Goal: Task Accomplishment & Management: Use online tool/utility

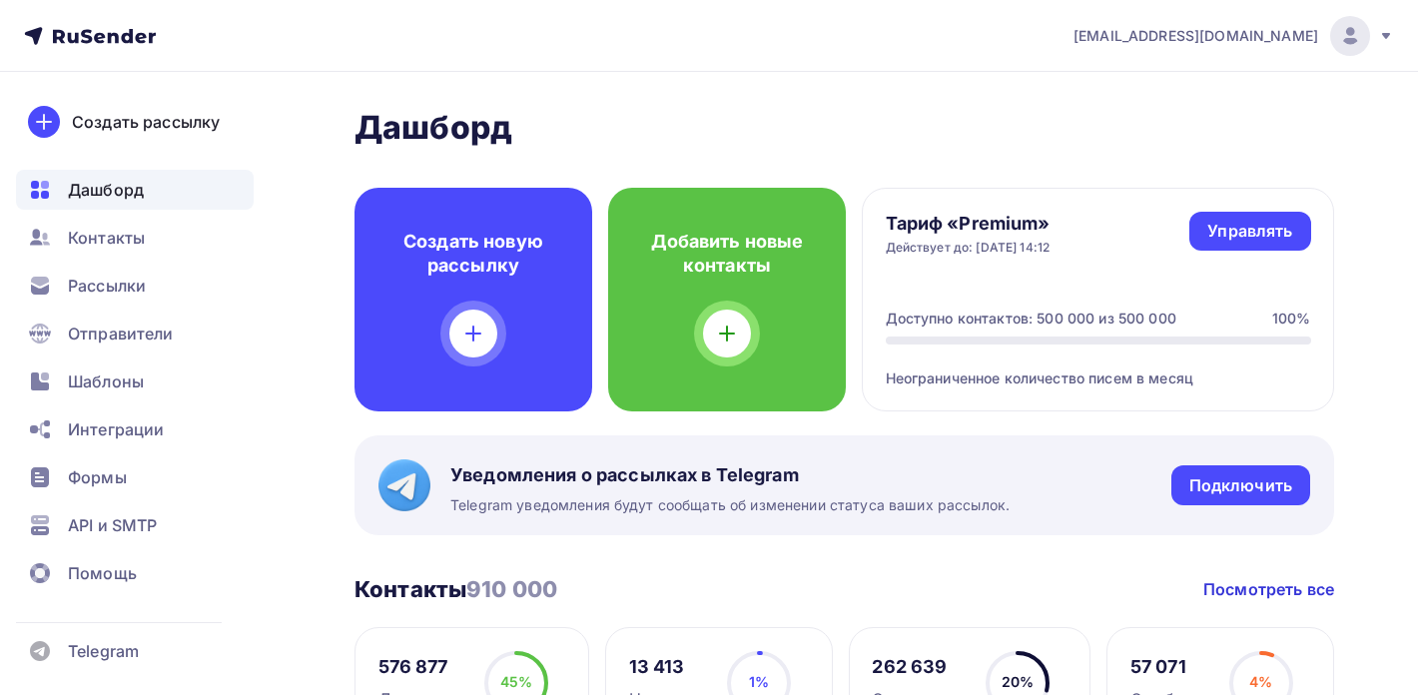
click at [1386, 35] on icon at bounding box center [1386, 36] width 8 height 6
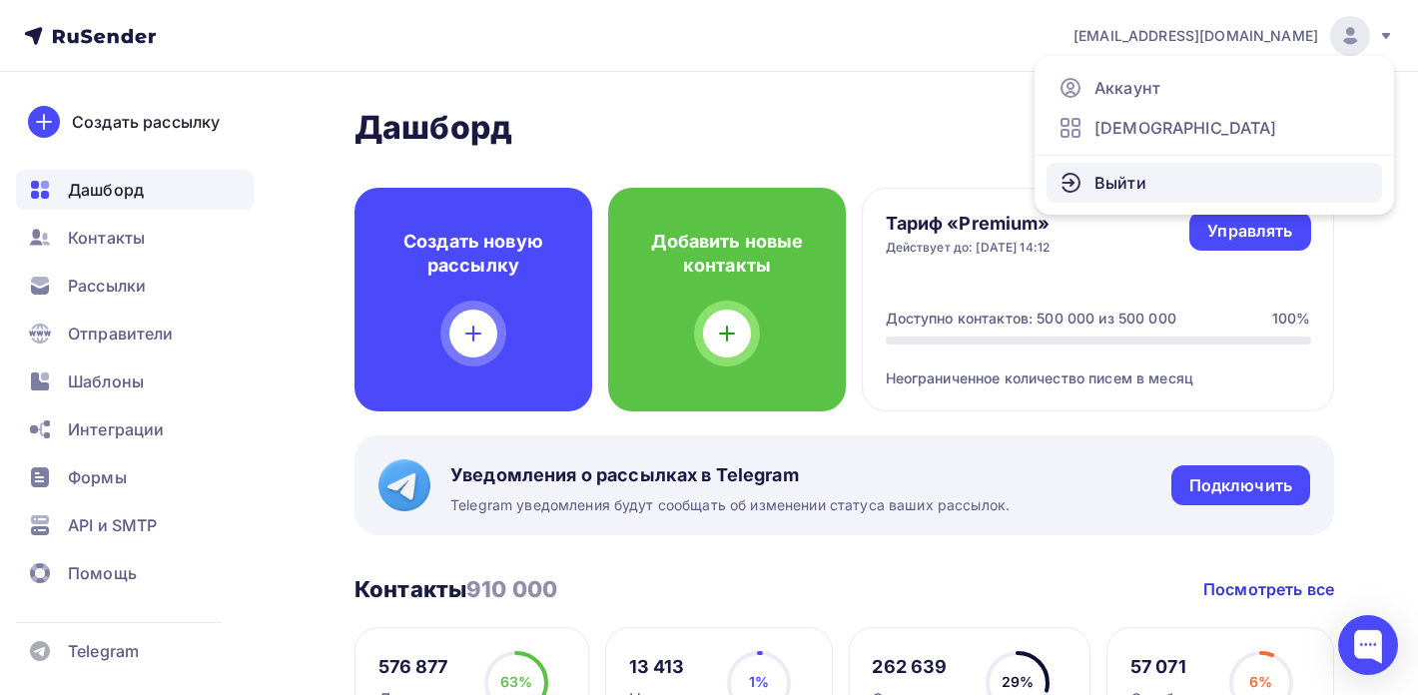
click at [1104, 187] on span "Выйти" at bounding box center [1120, 183] width 52 height 24
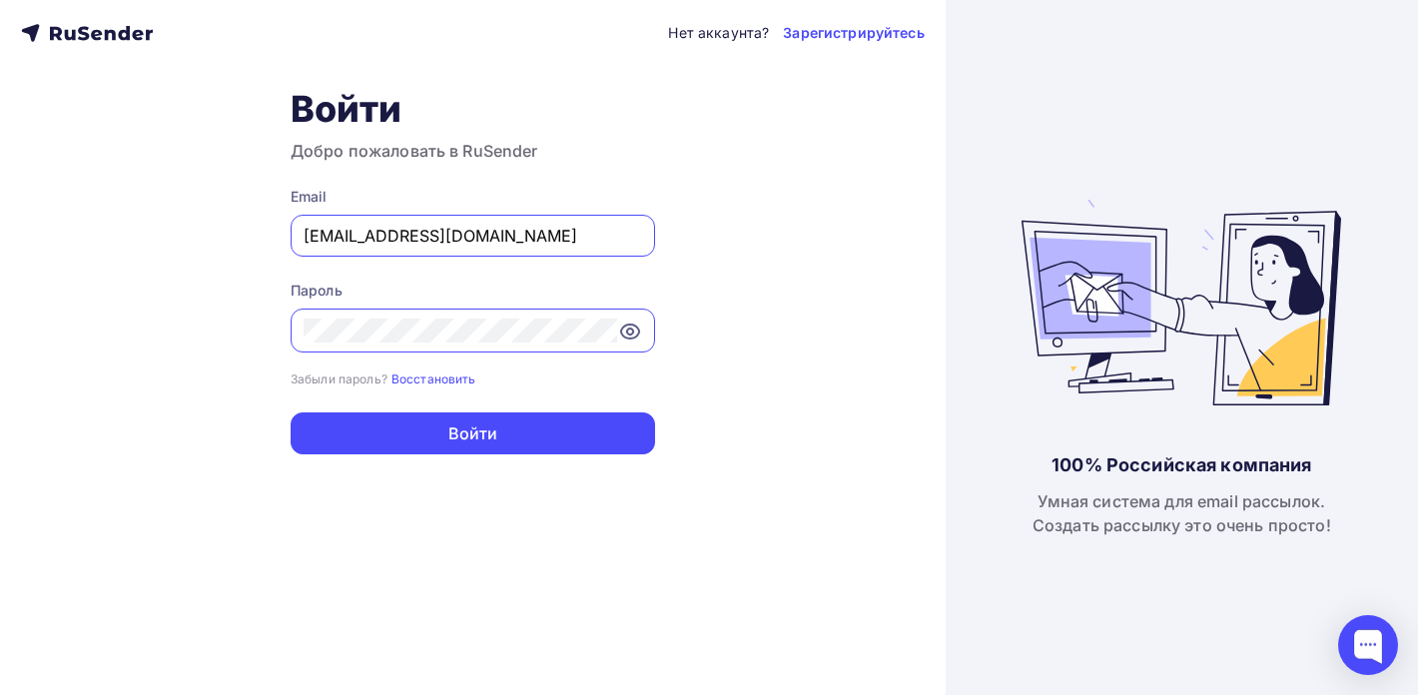
click at [485, 238] on input "[EMAIL_ADDRESS][DOMAIN_NAME]" at bounding box center [472, 236] width 338 height 24
type input "[EMAIL_ADDRESS][DOMAIN_NAME]"
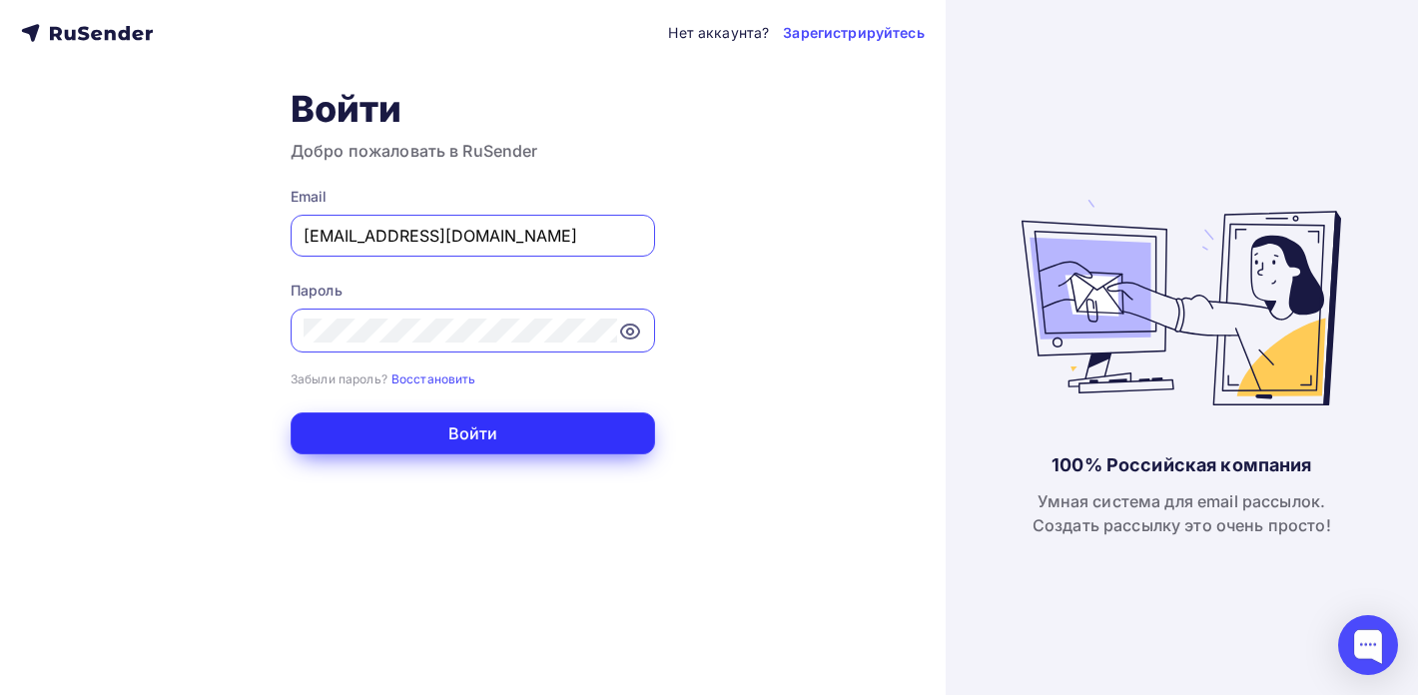
click at [472, 434] on button "Войти" at bounding box center [473, 433] width 364 height 42
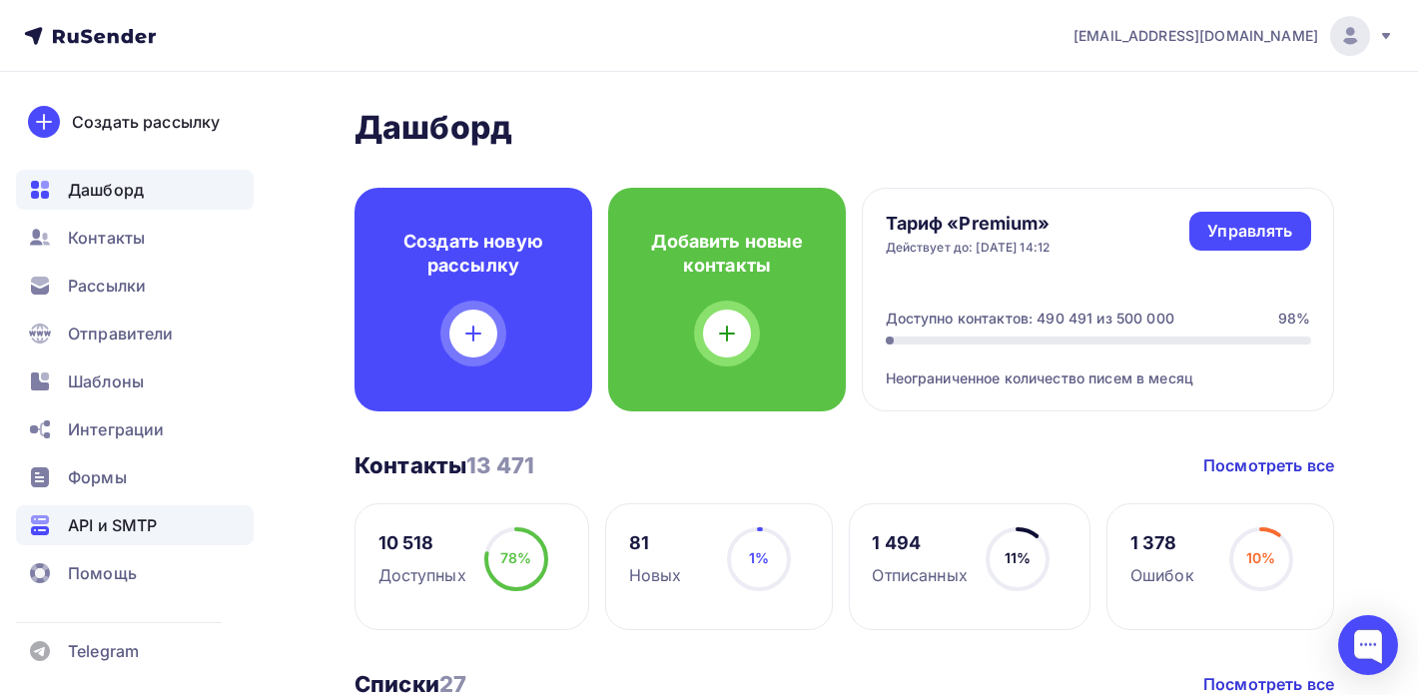
click at [117, 534] on span "API и SMTP" at bounding box center [112, 525] width 89 height 24
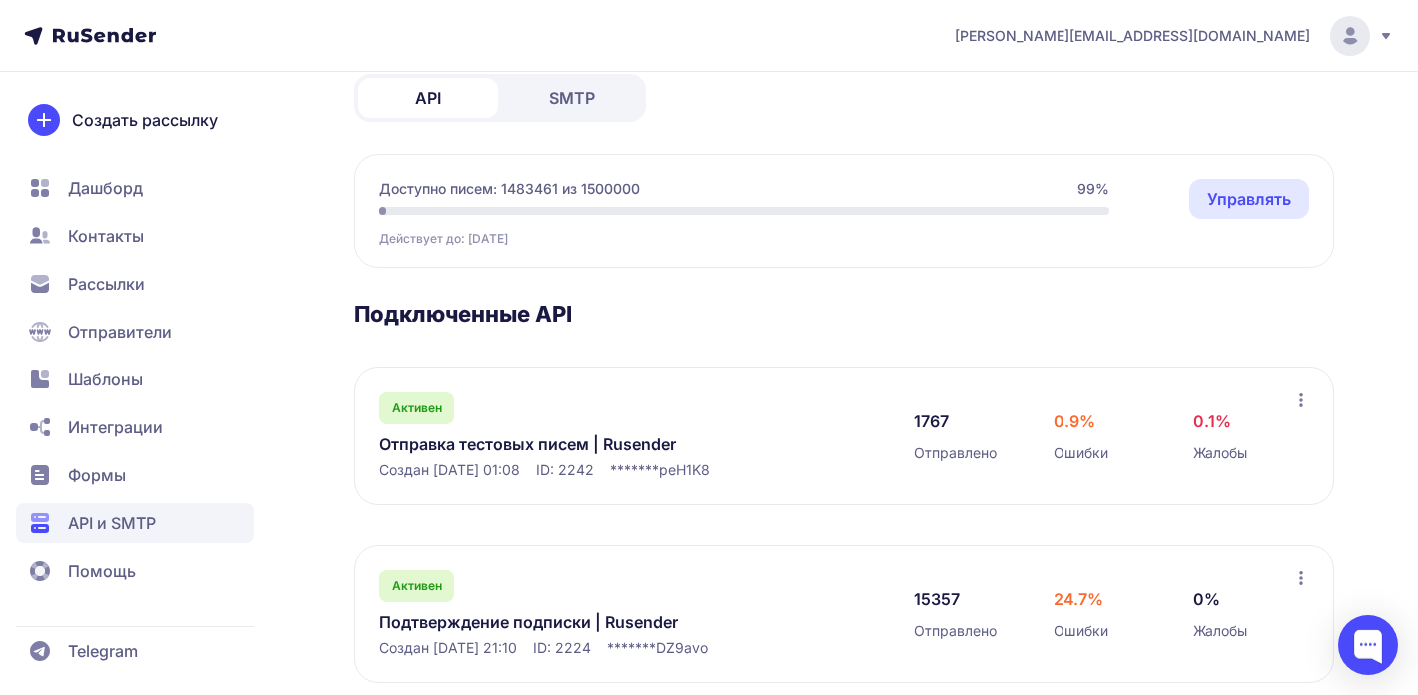
scroll to position [148, 0]
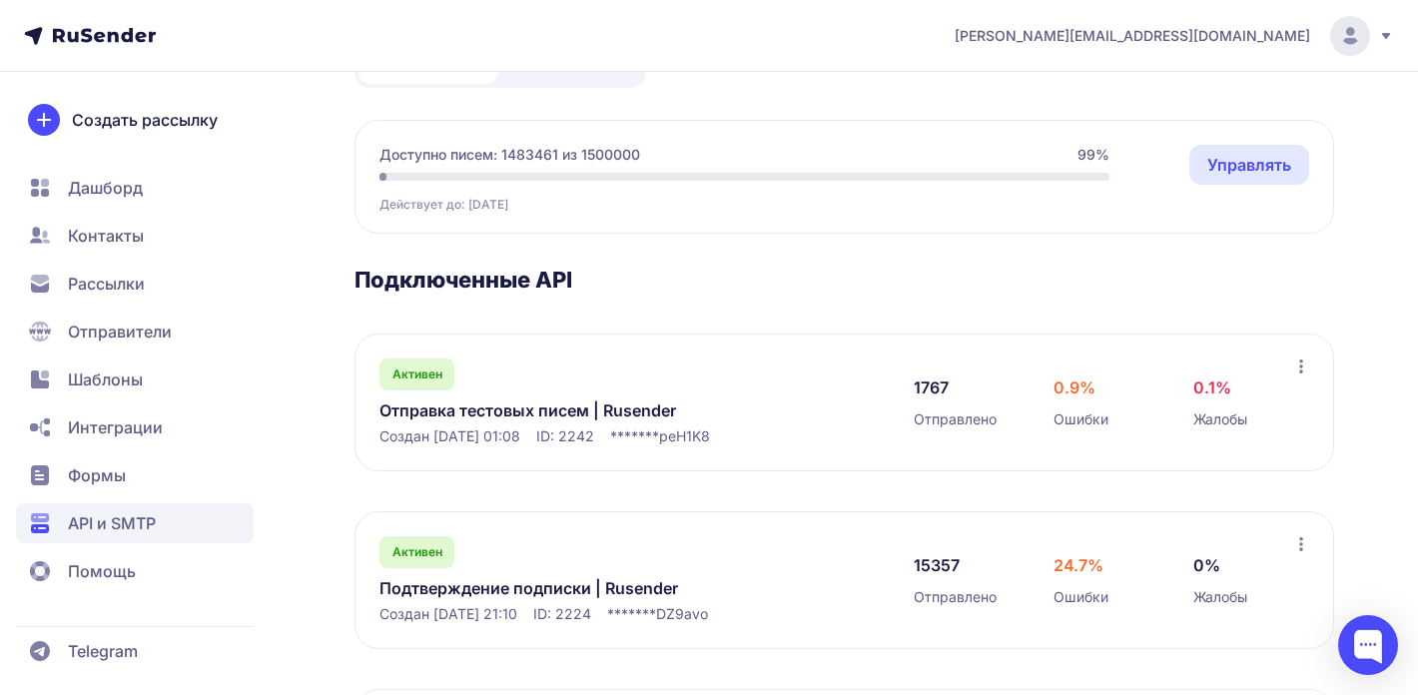
click at [520, 414] on link "Отправка тестовых писем | Rusender" at bounding box center [583, 410] width 409 height 24
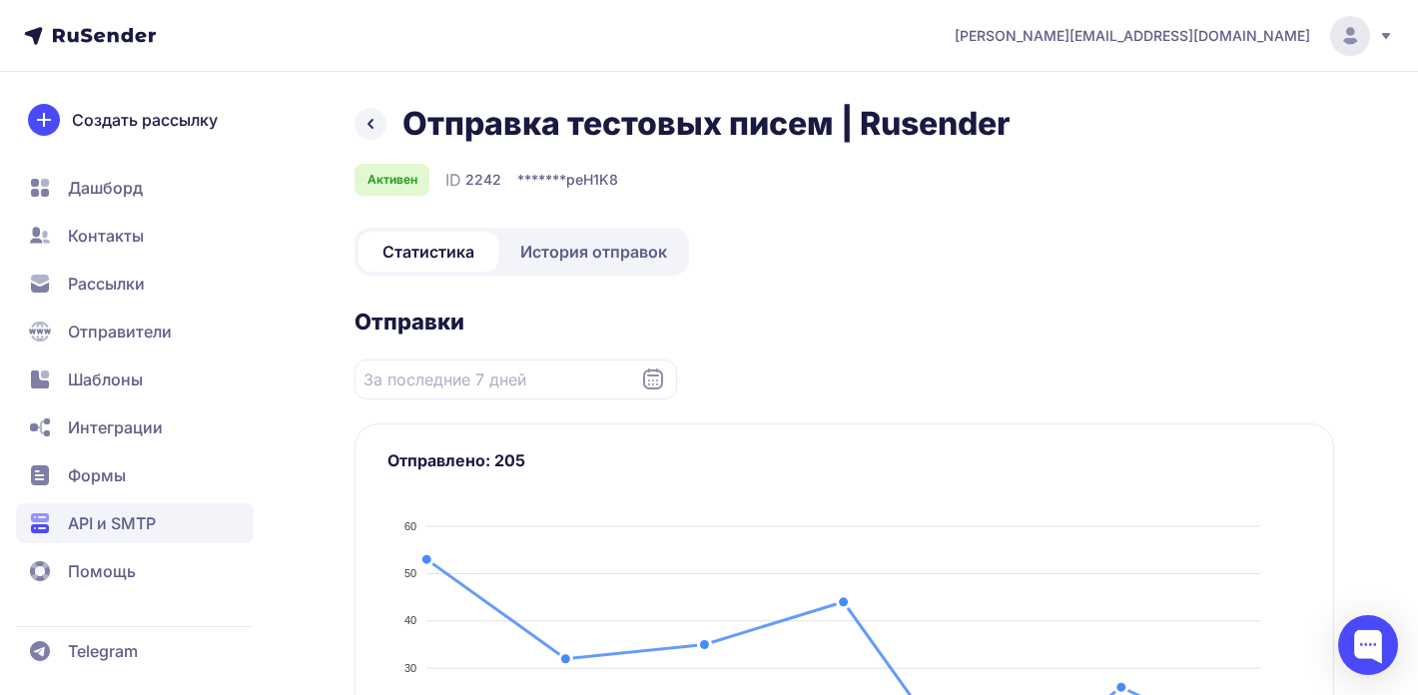
click at [608, 260] on span "История отправок" at bounding box center [593, 252] width 147 height 24
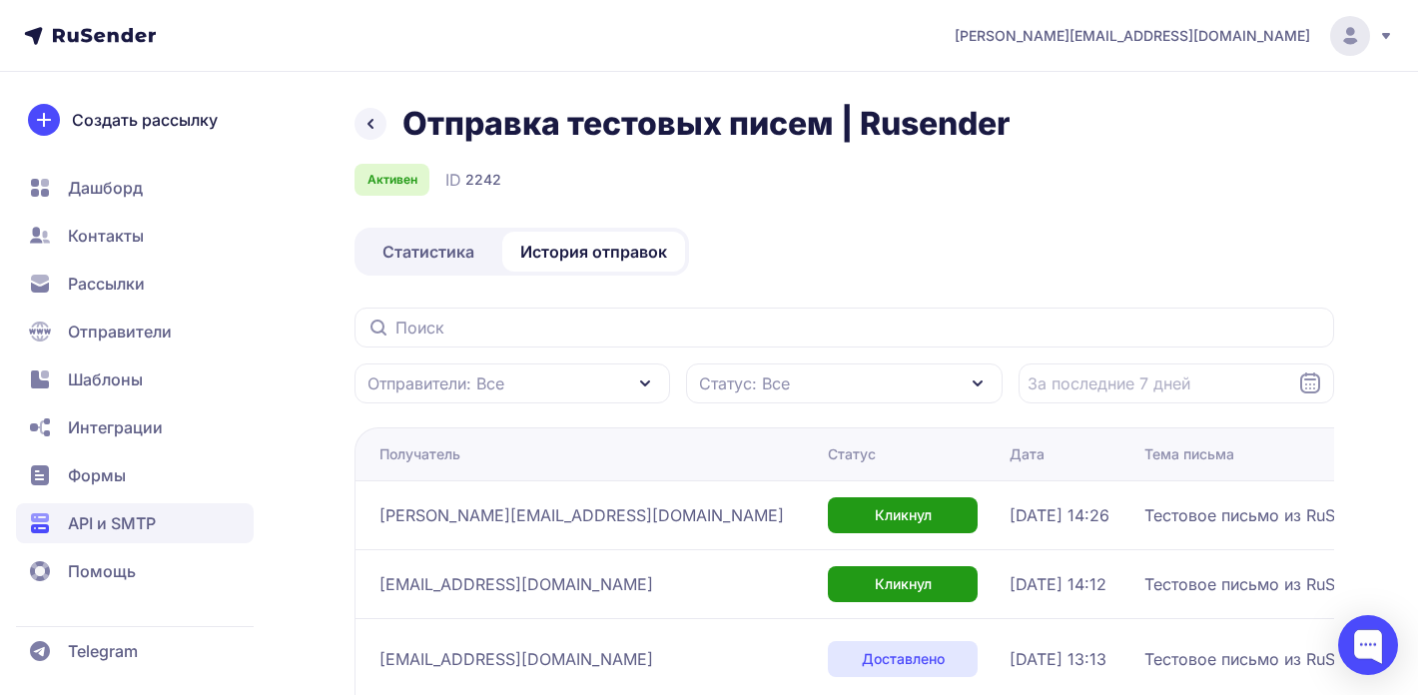
click at [367, 134] on icon at bounding box center [370, 124] width 24 height 24
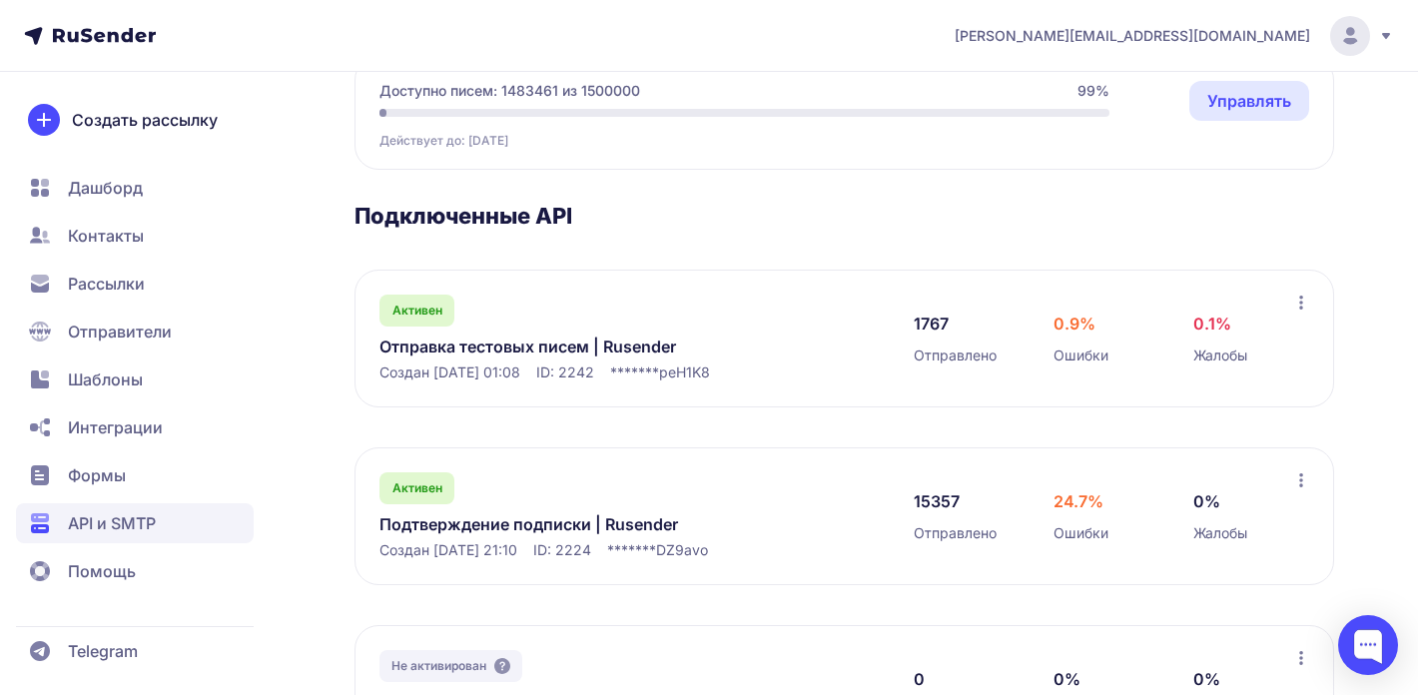
scroll to position [199, 0]
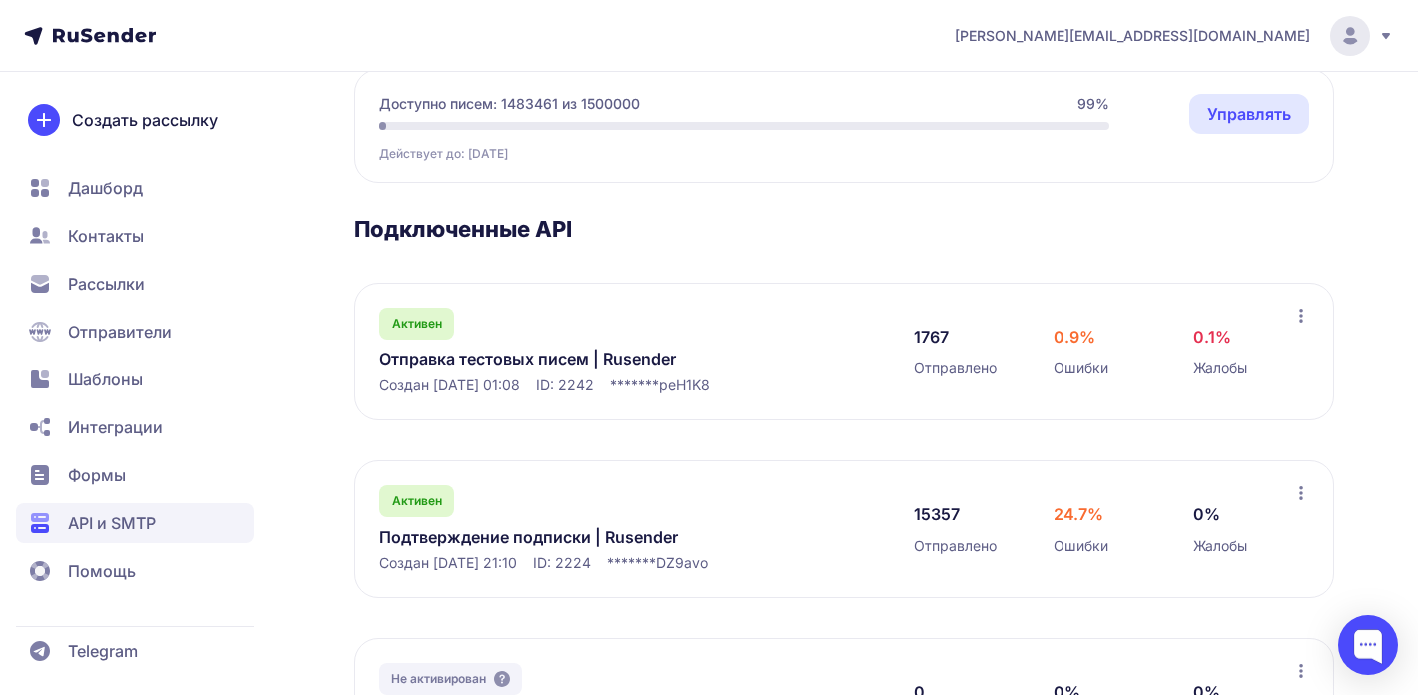
click at [587, 355] on link "Отправка тестовых писем | Rusender" at bounding box center [583, 359] width 409 height 24
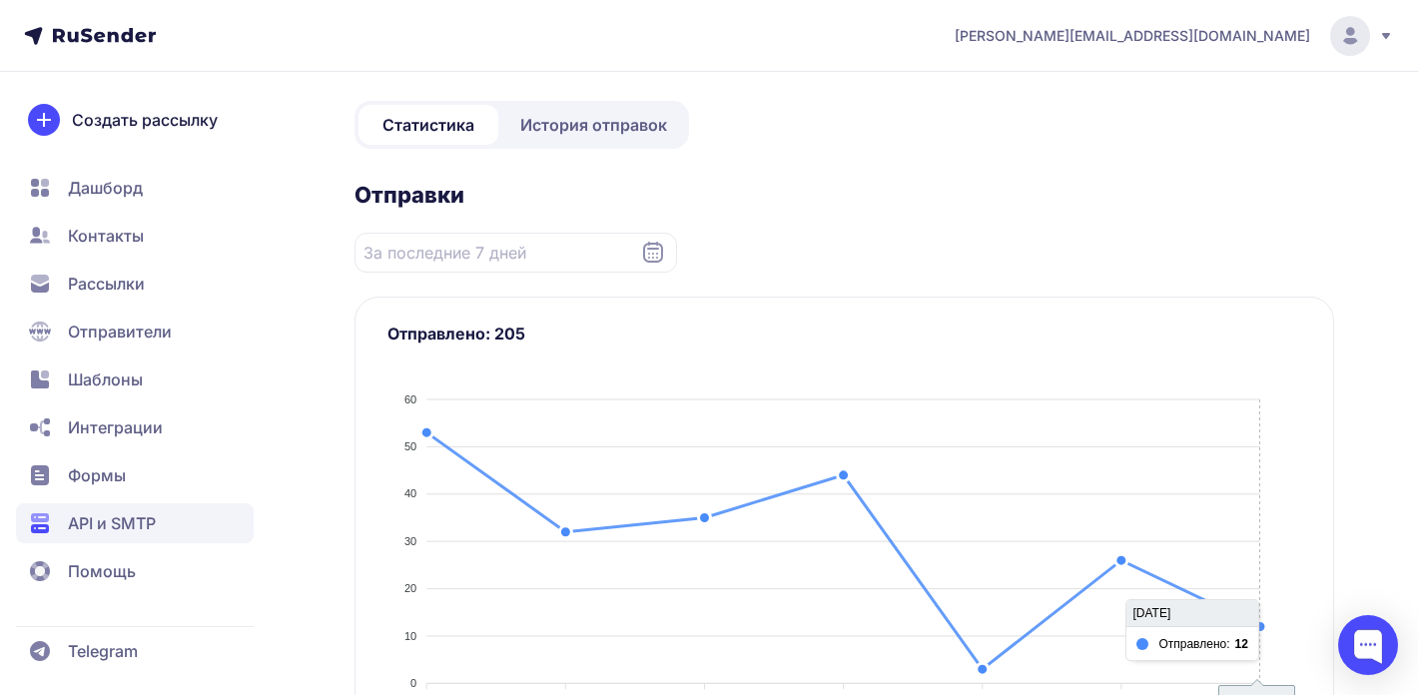
scroll to position [126, 0]
click at [658, 257] on icon at bounding box center [653, 254] width 24 height 24
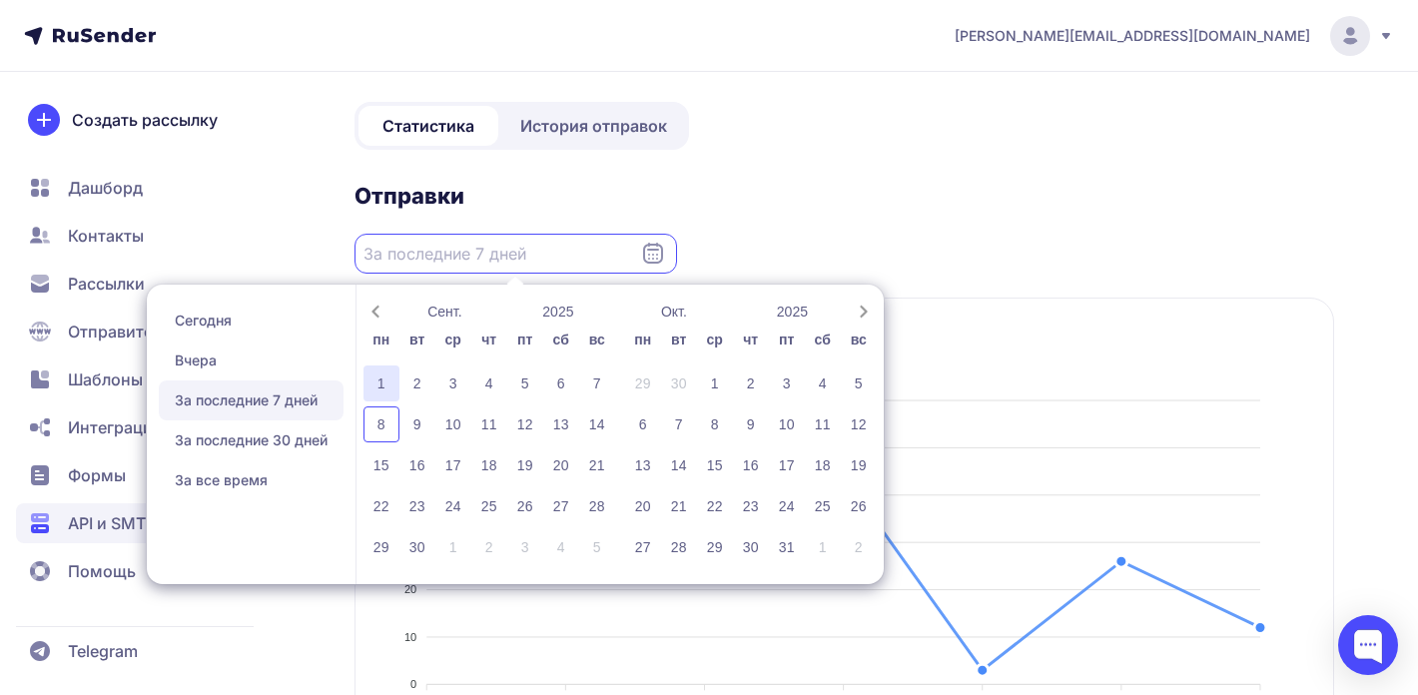
click at [385, 380] on div "1" at bounding box center [381, 383] width 36 height 36
click at [377, 428] on div "8" at bounding box center [381, 424] width 36 height 36
type input "01.09.2025 - 08.09.2025"
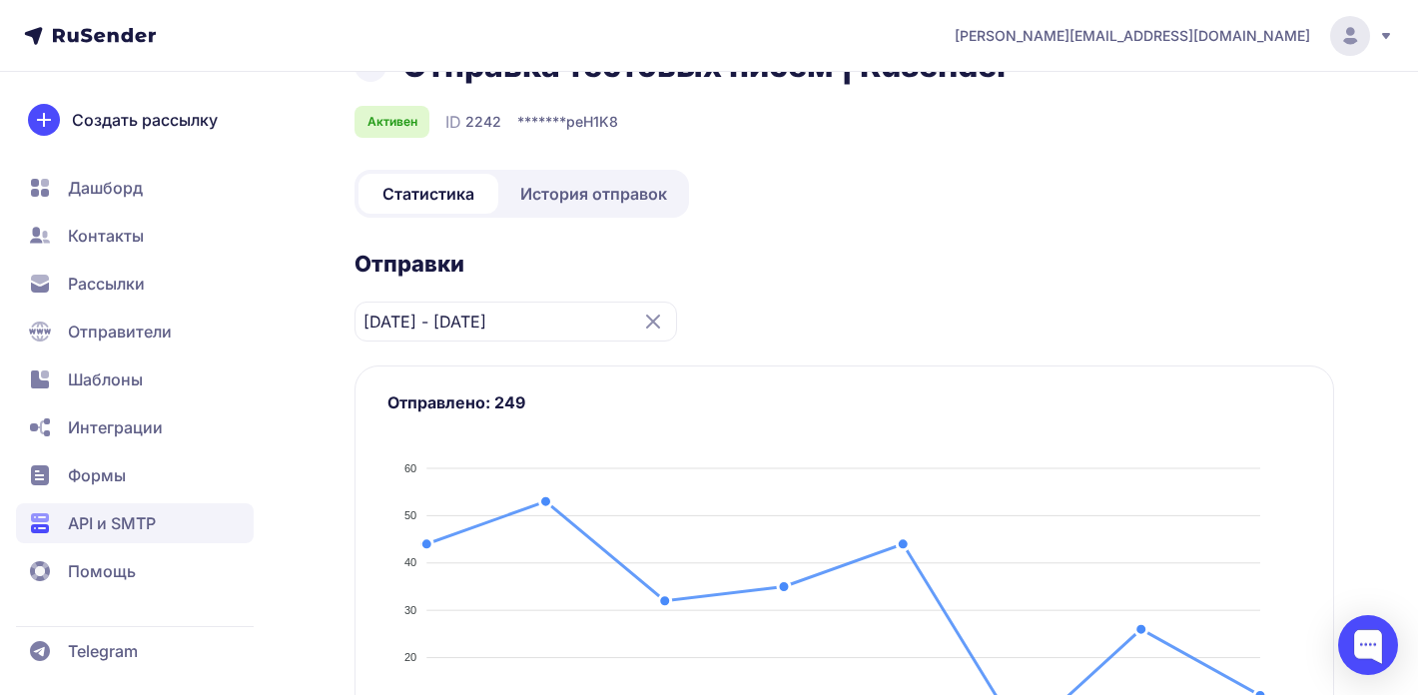
scroll to position [94, 0]
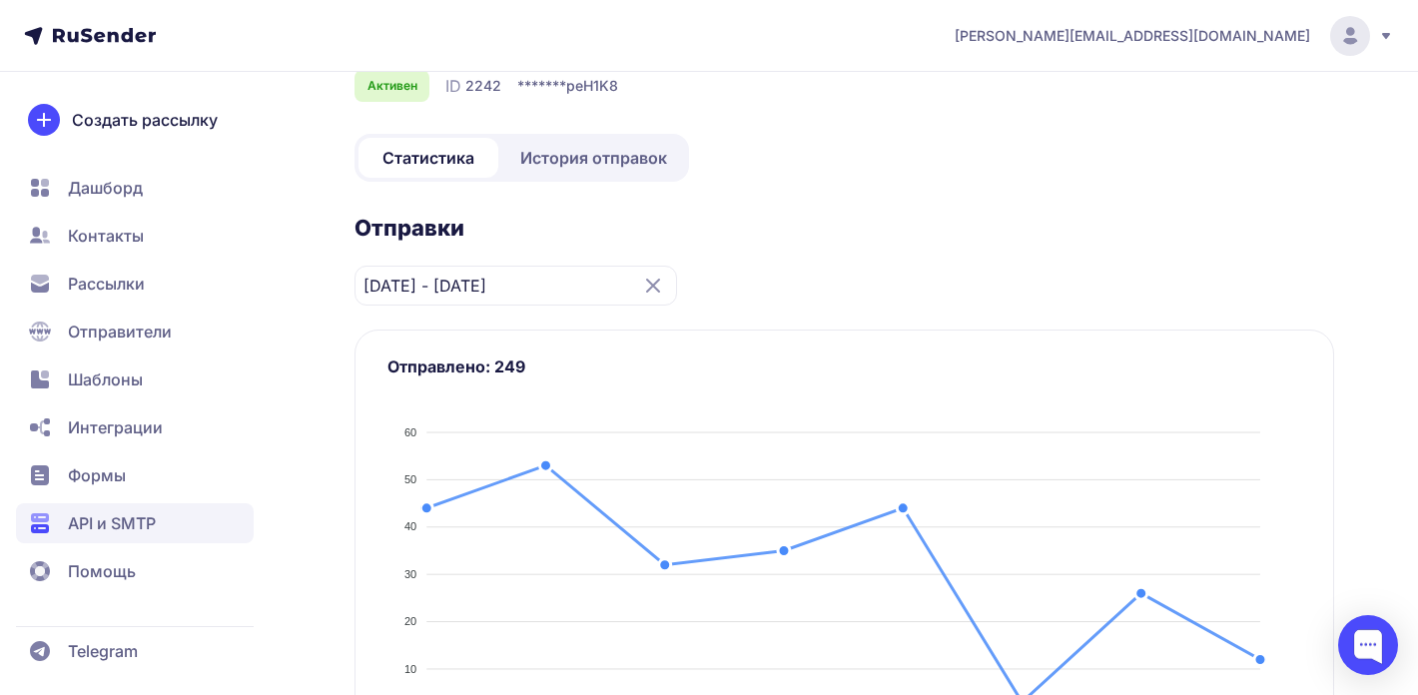
click at [99, 527] on span "API и SMTP" at bounding box center [112, 523] width 88 height 24
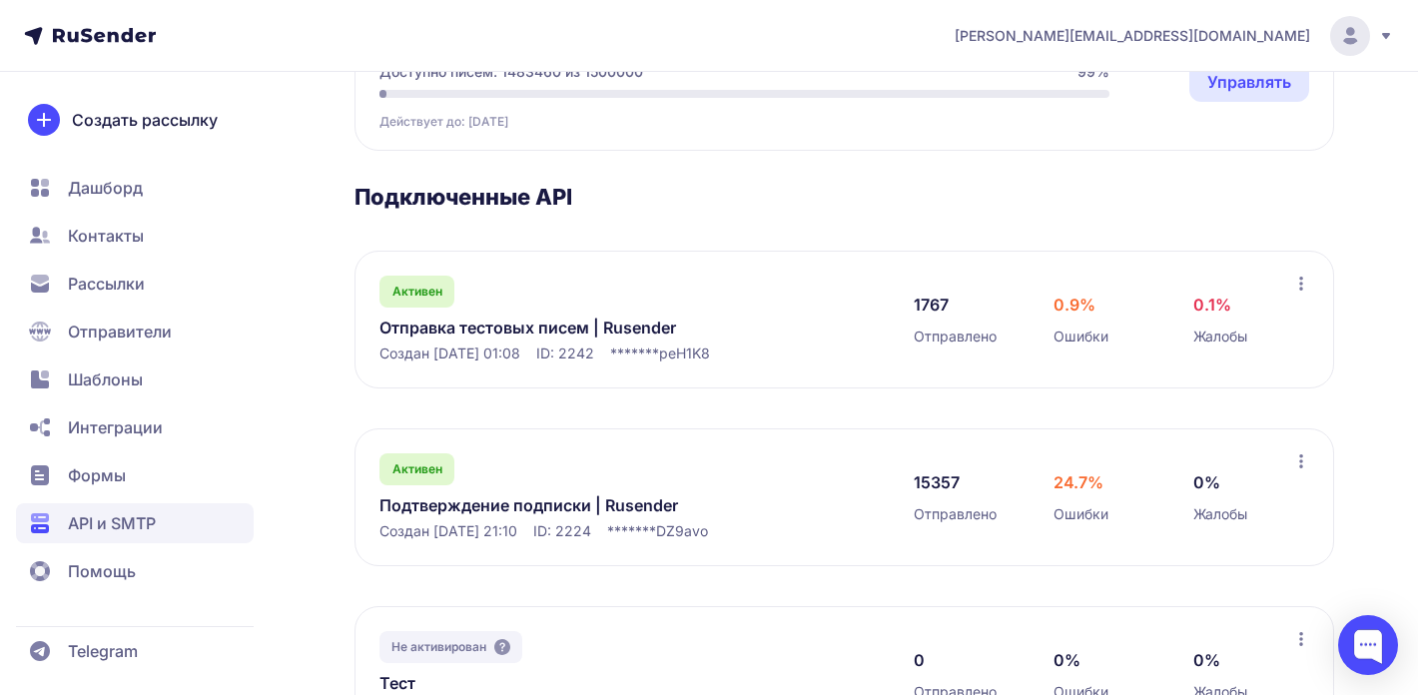
scroll to position [233, 0]
click at [552, 500] on link "Подтверждение подписки | Rusender" at bounding box center [583, 503] width 409 height 24
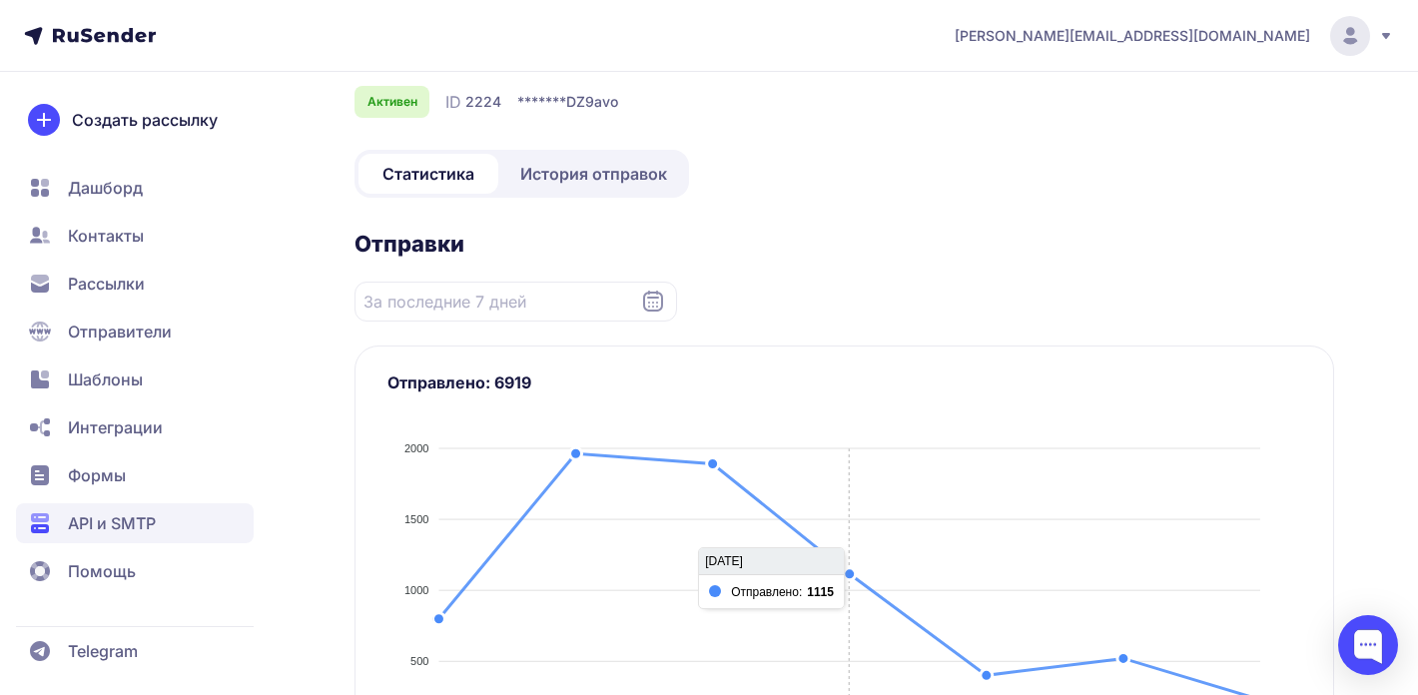
scroll to position [20, 0]
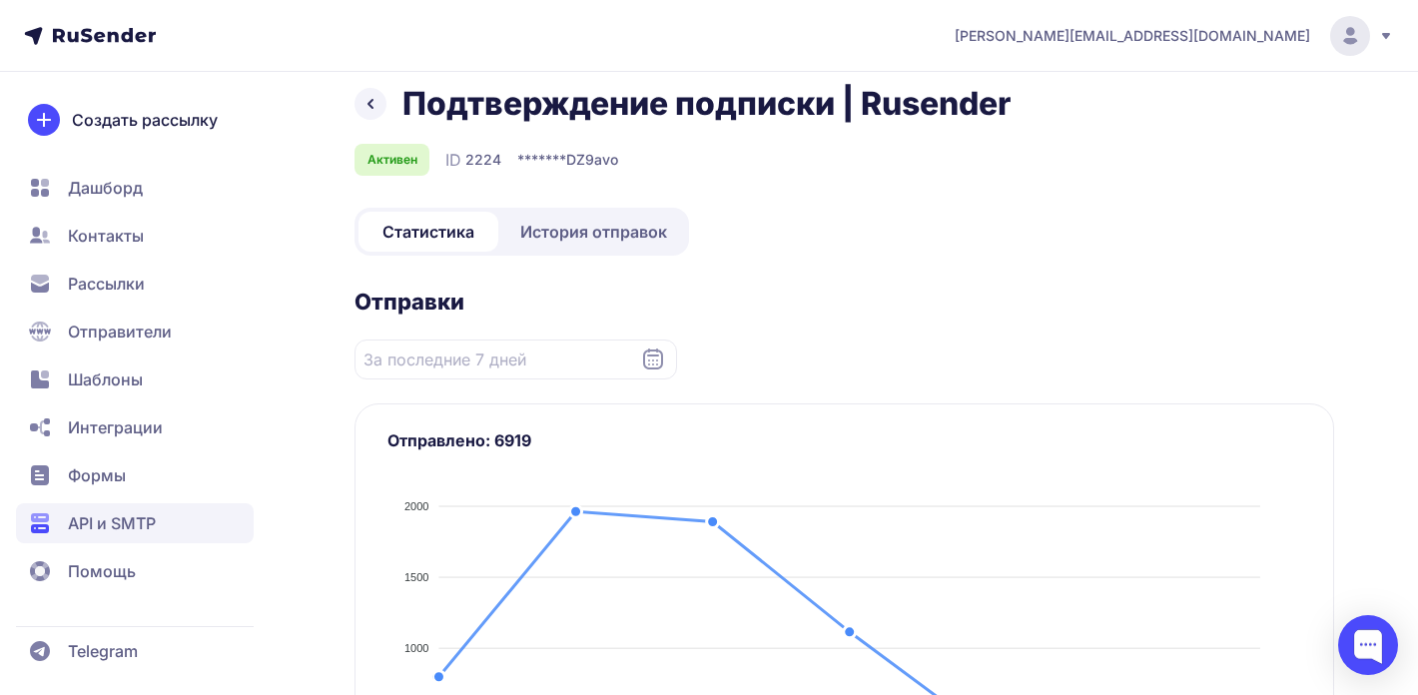
click at [649, 360] on icon at bounding box center [653, 358] width 20 height 21
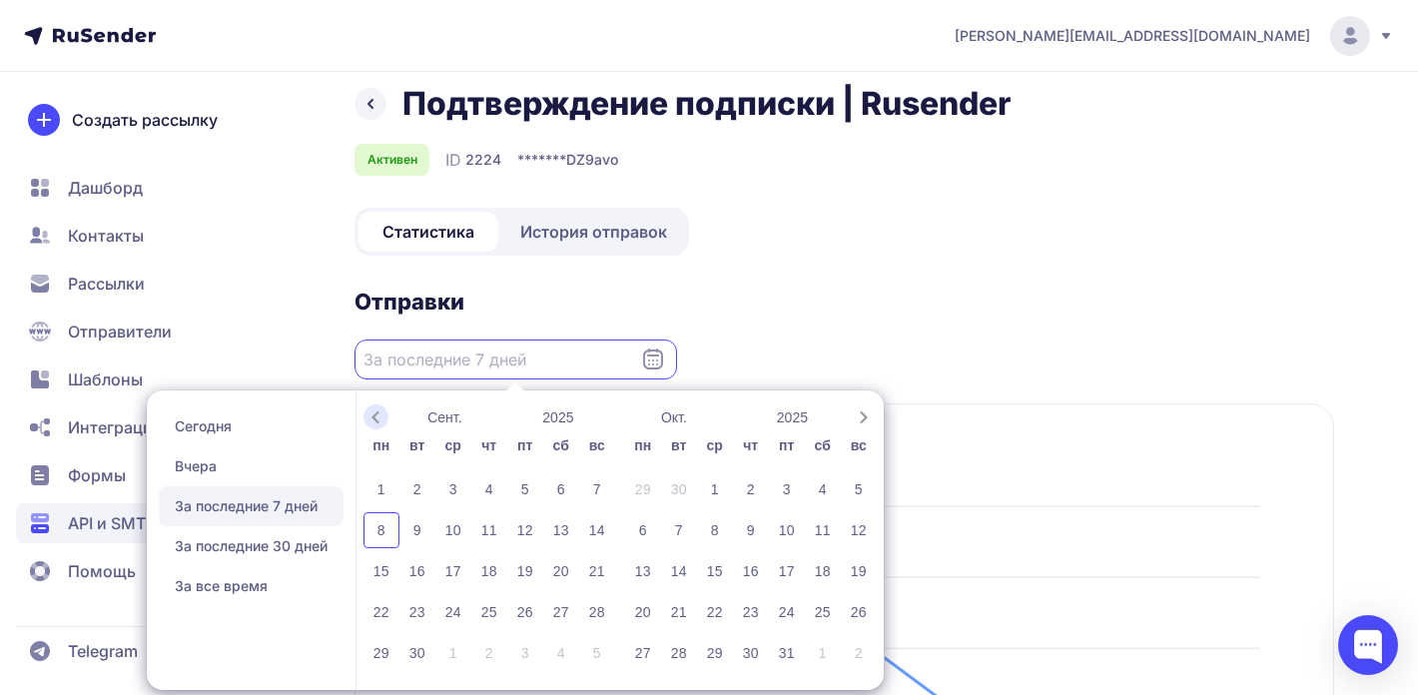
click at [380, 419] on icon "Previous month" at bounding box center [375, 417] width 20 height 20
click at [386, 650] on div "25" at bounding box center [381, 653] width 36 height 36
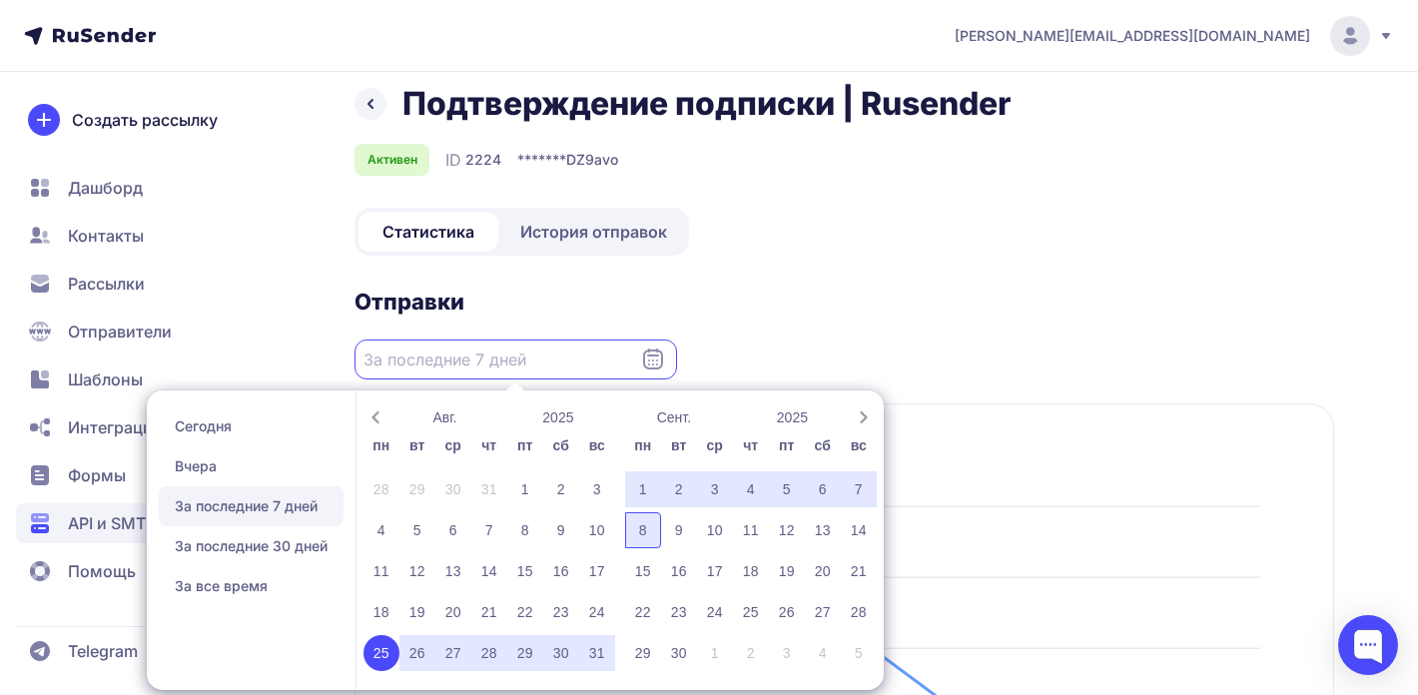
click at [646, 522] on div "8" at bounding box center [643, 530] width 36 height 36
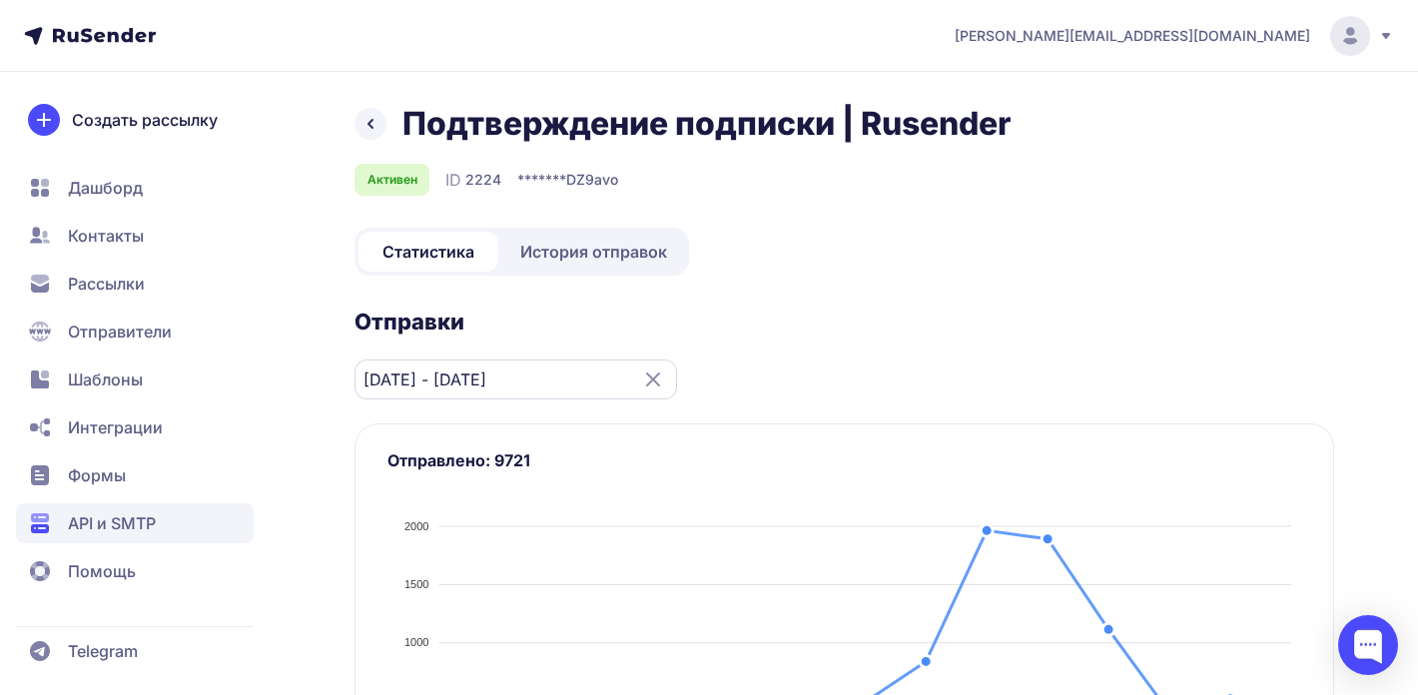
click at [566, 384] on input "25.08.2025 - 08.09.2025" at bounding box center [515, 379] width 322 height 40
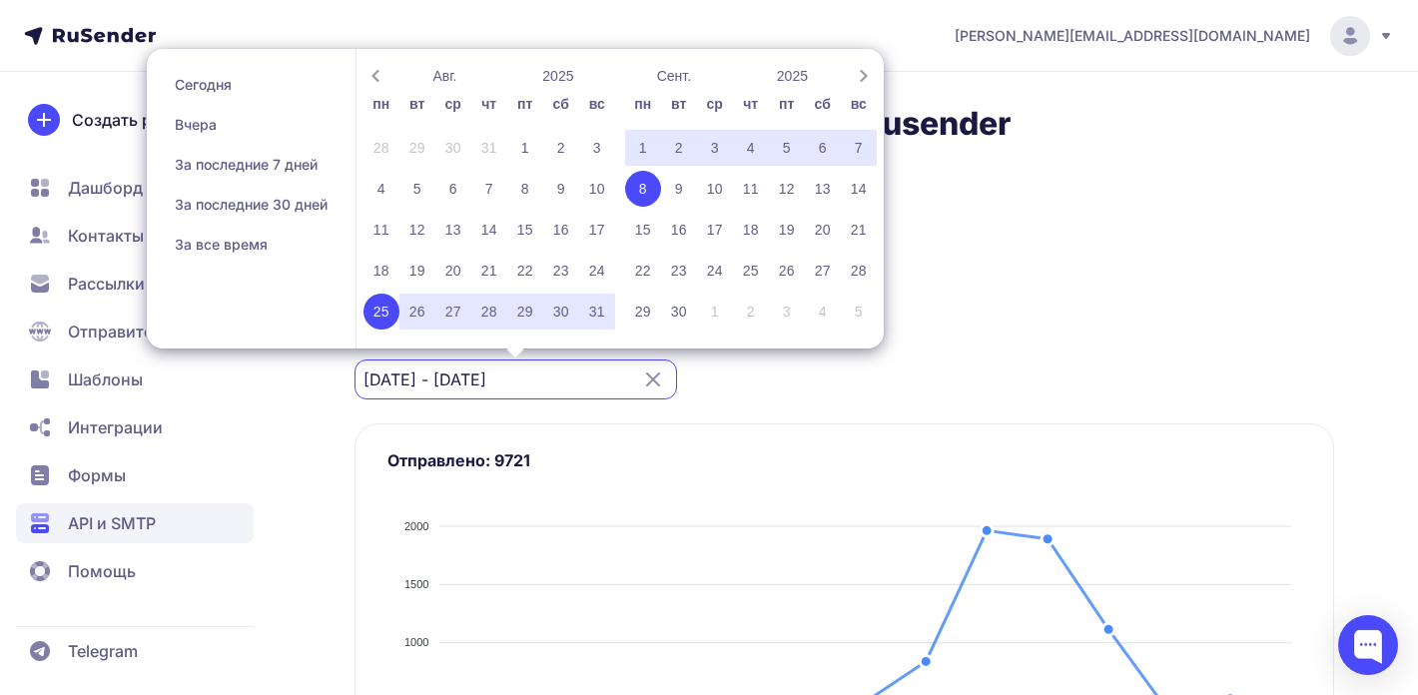
click at [711, 147] on div "3" at bounding box center [715, 148] width 36 height 36
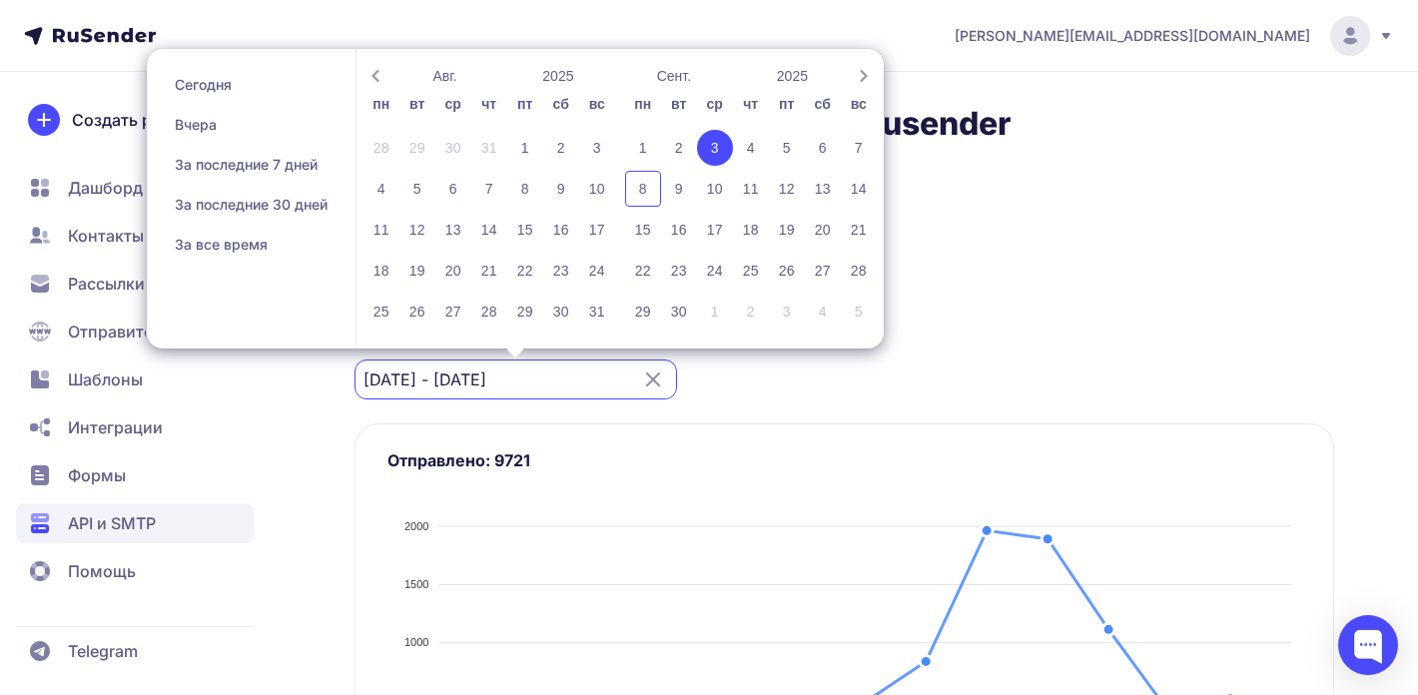
click at [711, 147] on div "3" at bounding box center [715, 148] width 36 height 36
type input "03.09.2025 - 03.09.2025"
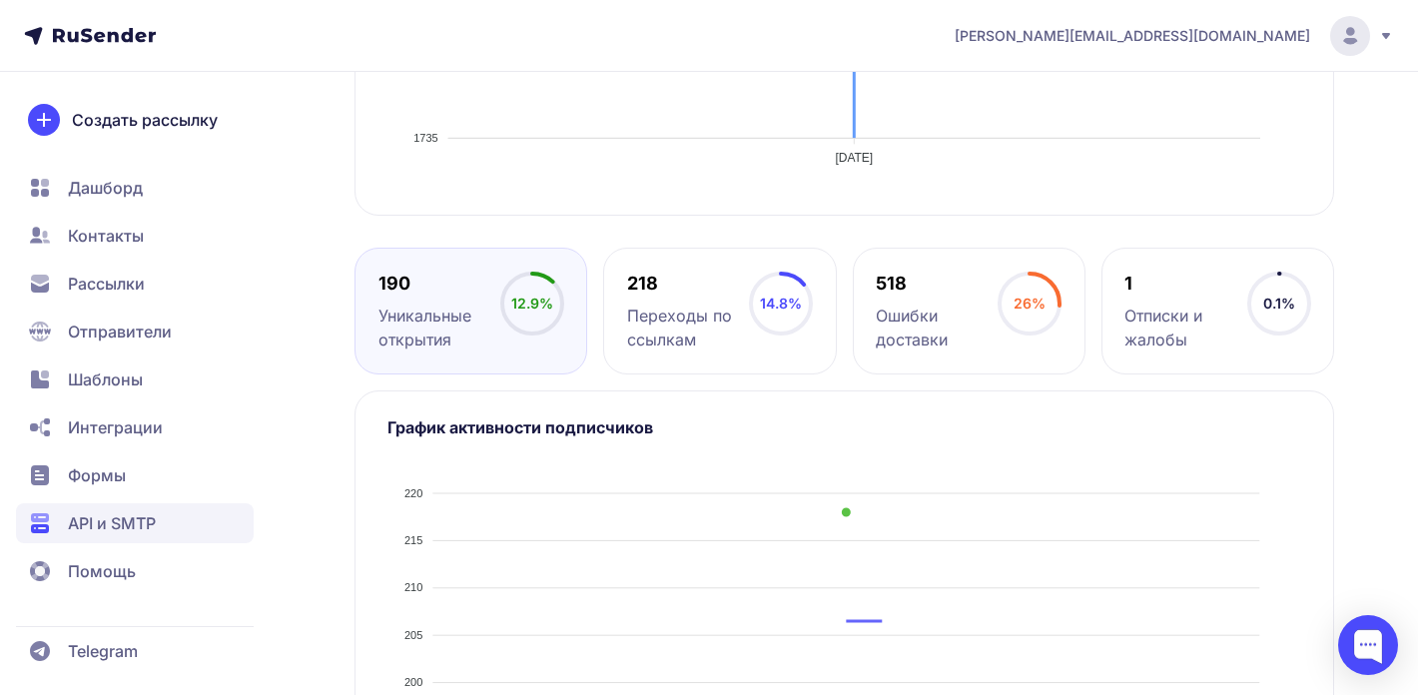
scroll to position [774, 0]
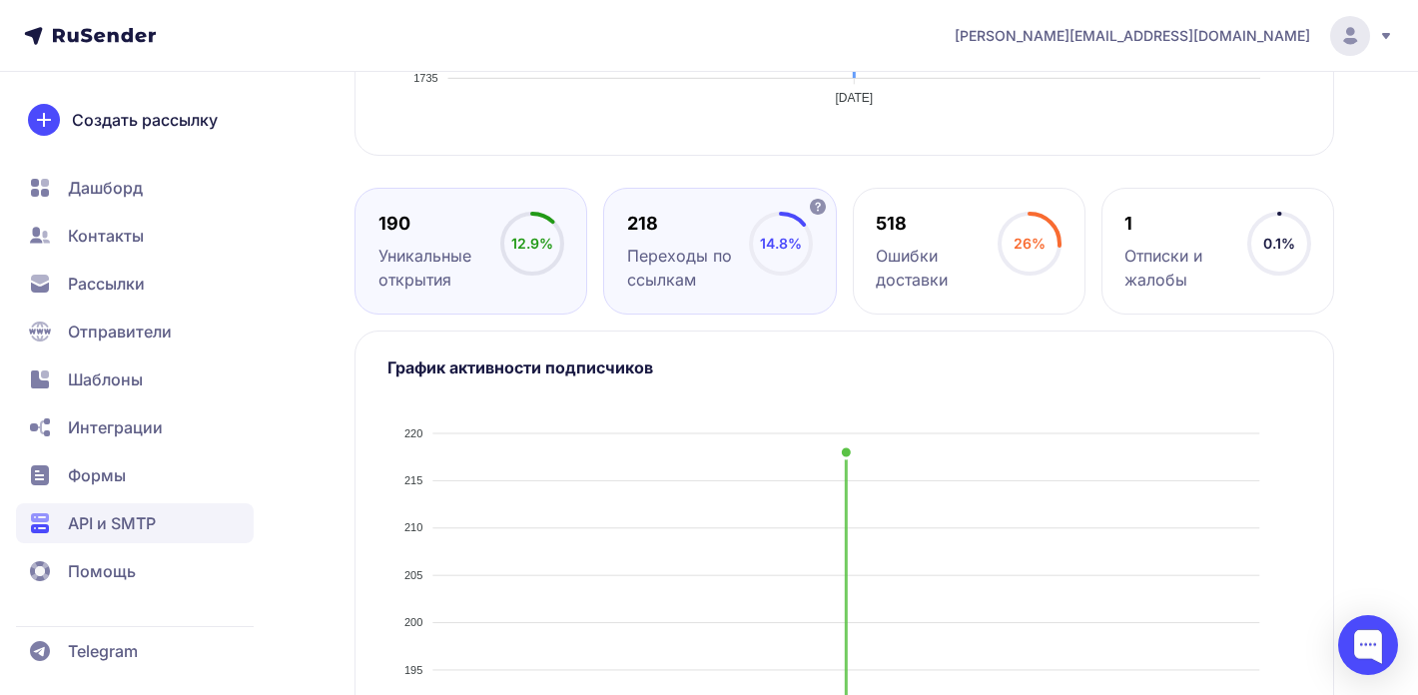
click at [683, 266] on div "Переходы по ссылкам" at bounding box center [688, 268] width 122 height 48
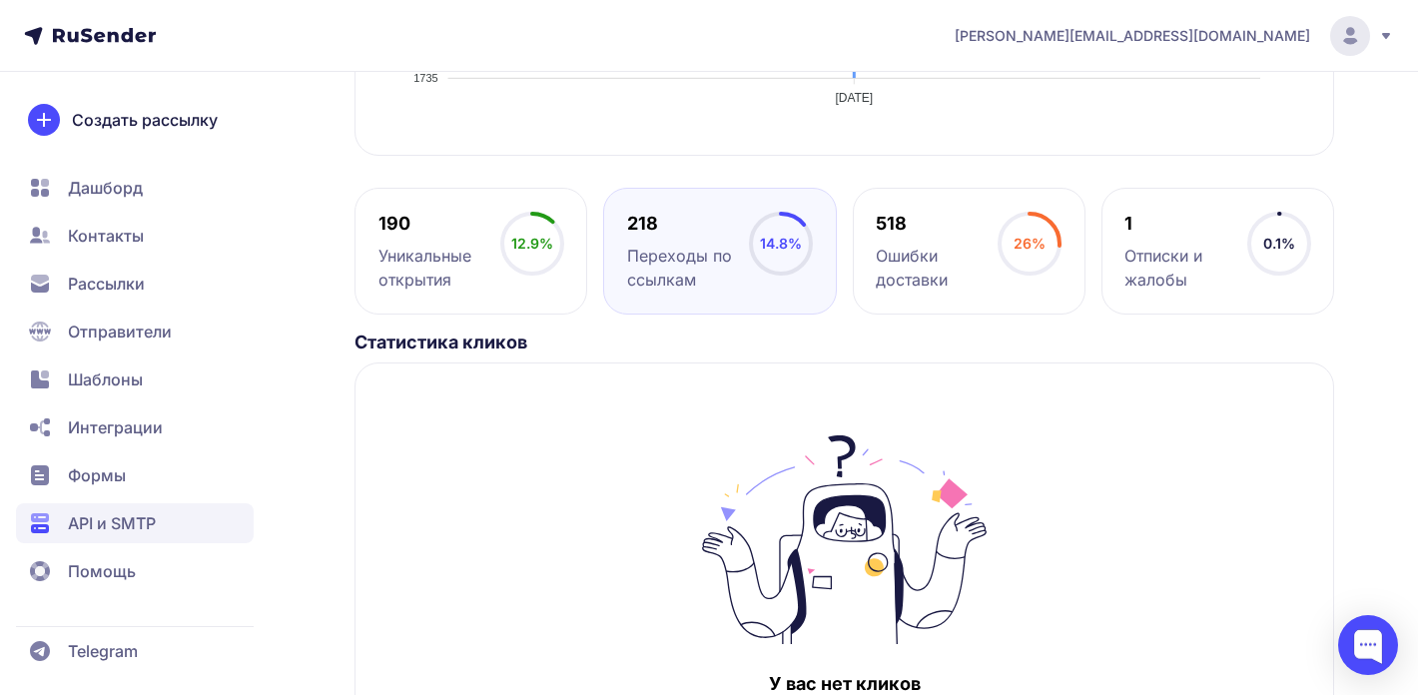
scroll to position [831, 0]
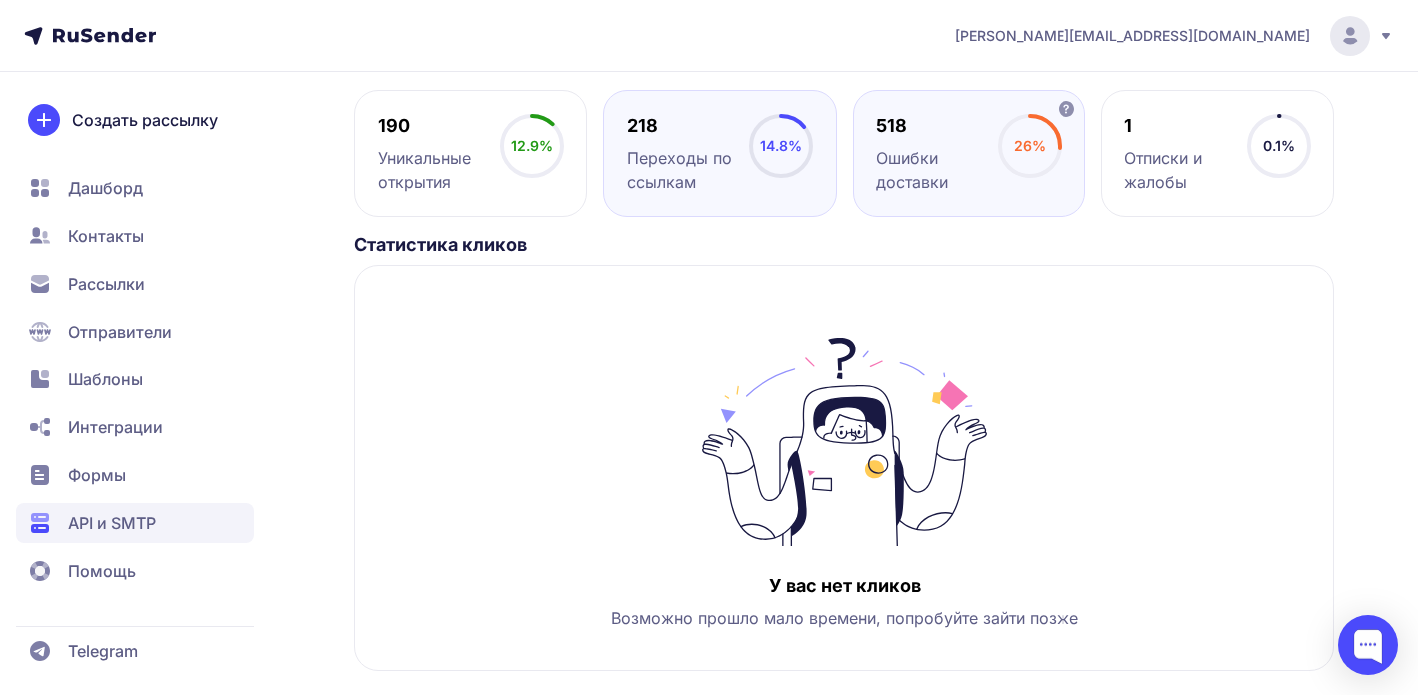
click at [923, 206] on div "518 Ошибки доставки 26%" at bounding box center [969, 153] width 233 height 127
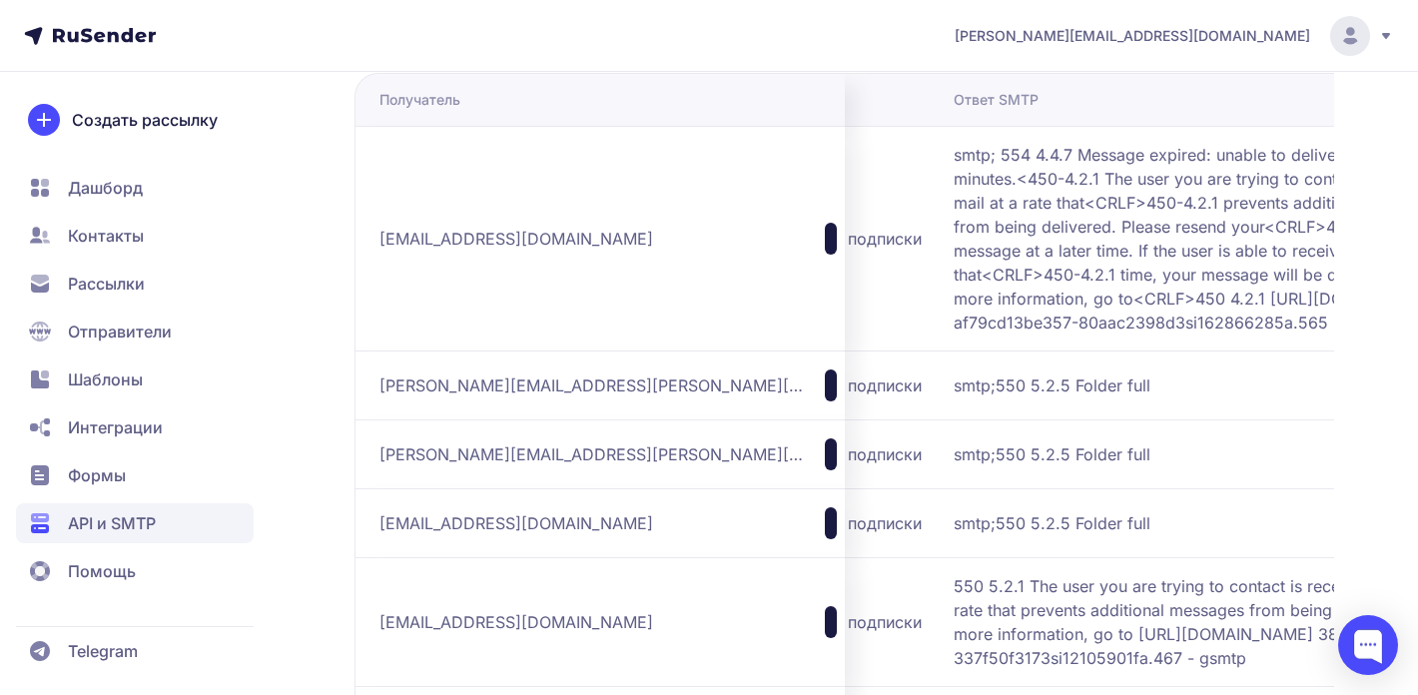
scroll to position [1501, 0]
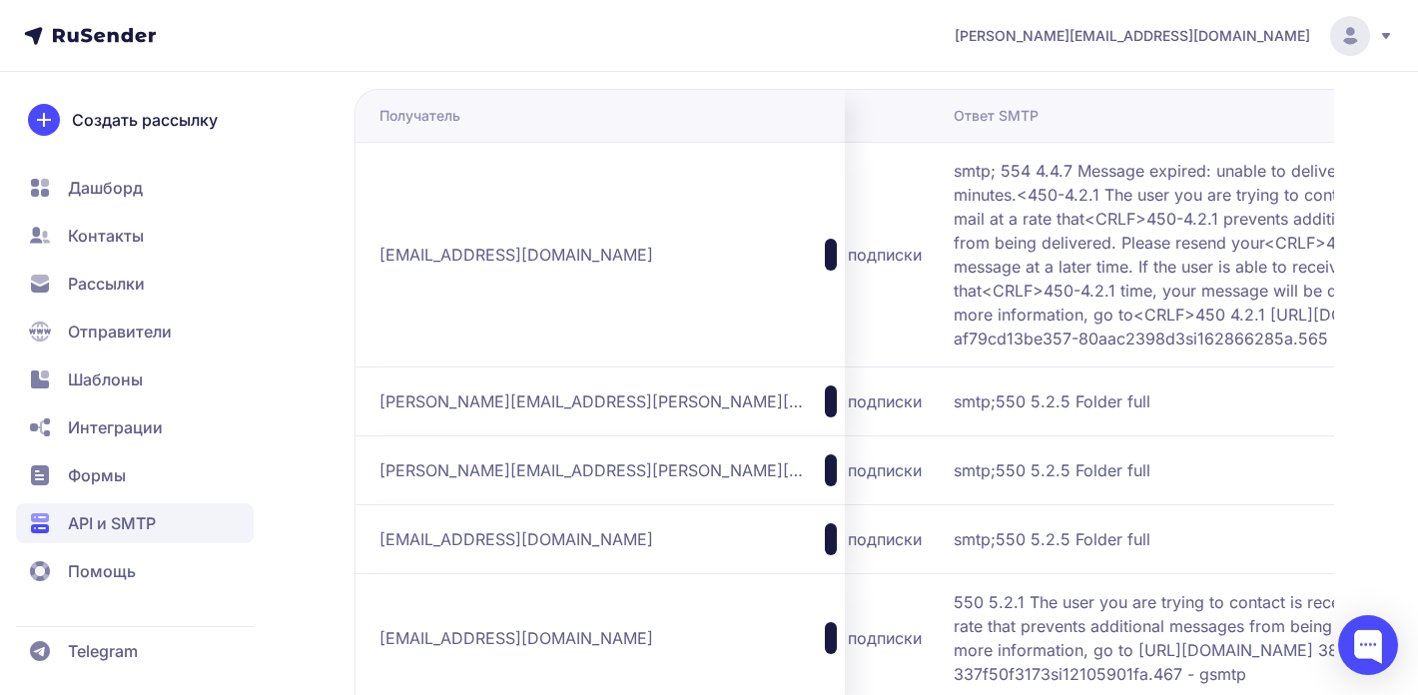
click at [1171, 324] on span "smtp; 554 4.4.7 Message expired: unable to deliver in 840 minutes.<450-4.2.1 Th…" at bounding box center [1202, 255] width 499 height 192
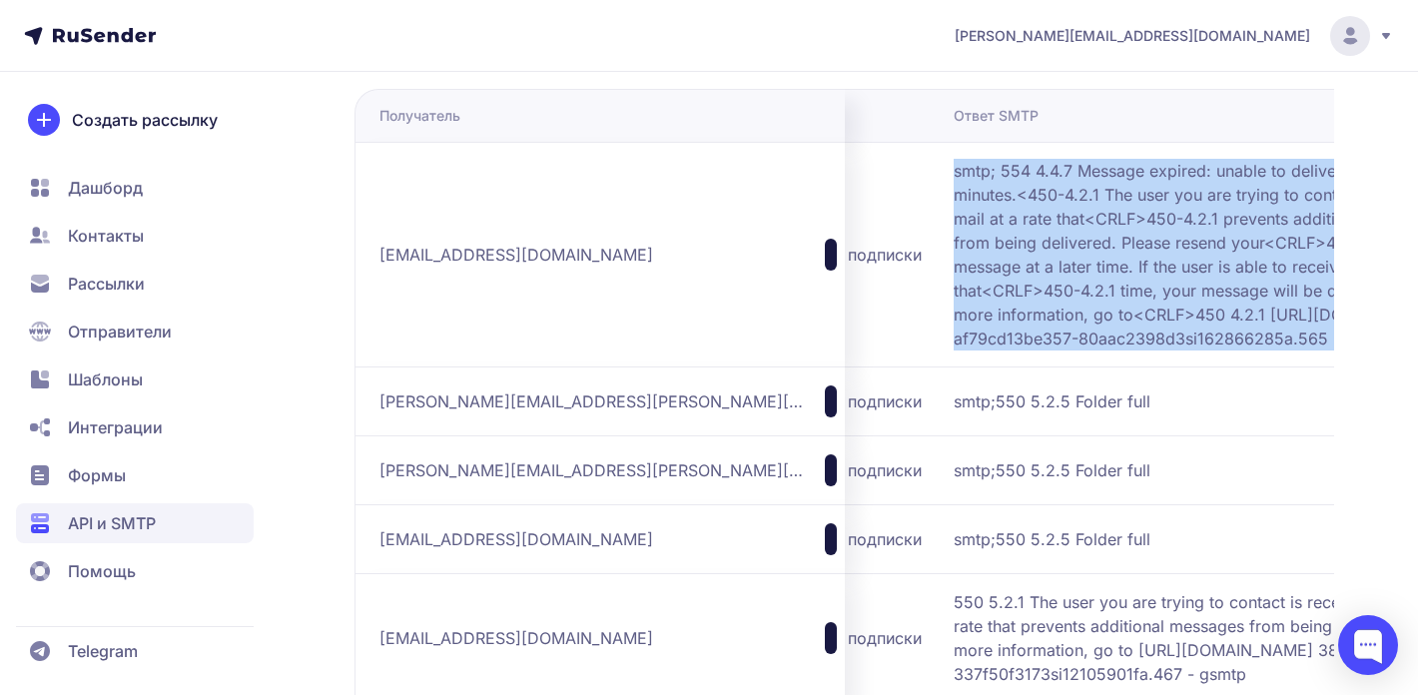
copy tbody "smtp; 554 4.4.7 Message expired: unable to deliver in 840 minutes.<450-4.2.1 Th…"
click at [953, 301] on span "smtp; 554 4.4.7 Message expired: unable to deliver in 840 minutes.<450-4.2.1 Th…" at bounding box center [1202, 255] width 499 height 192
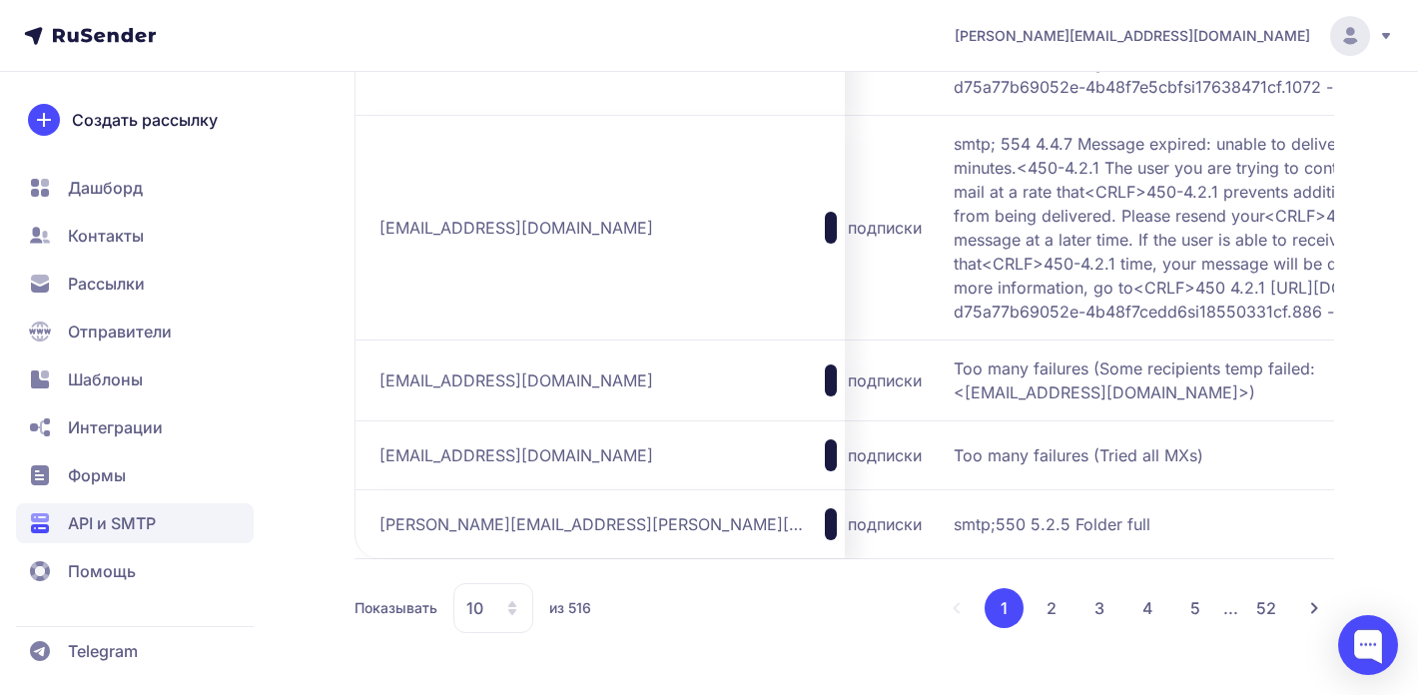
scroll to position [2421, 0]
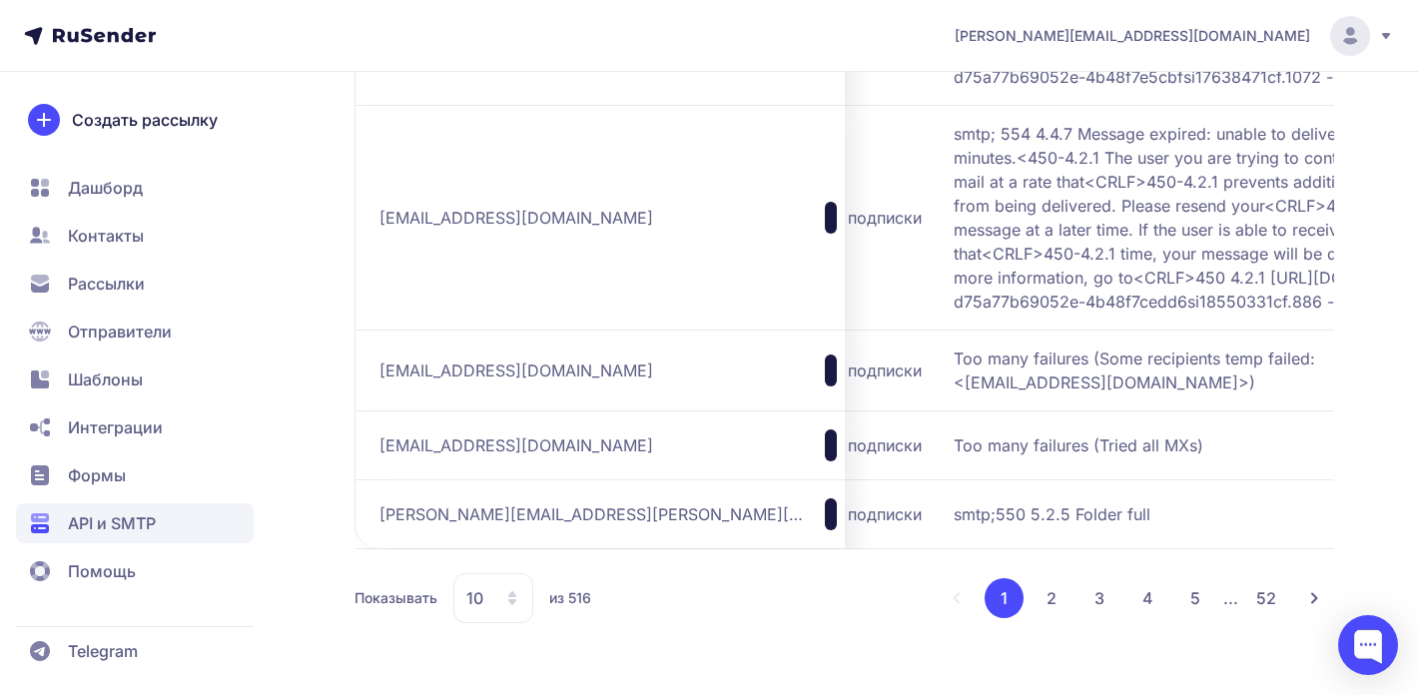
click at [1049, 591] on button "2" at bounding box center [1051, 598] width 40 height 40
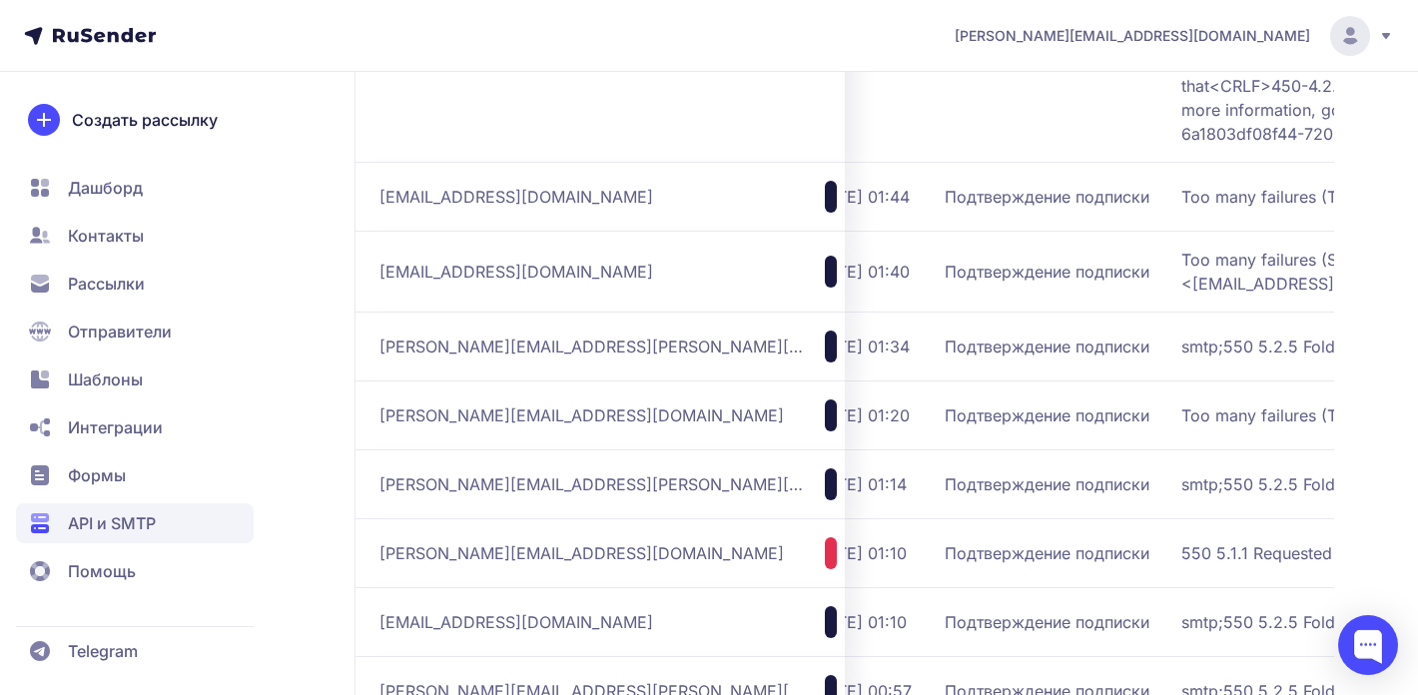
scroll to position [0, 226]
drag, startPoint x: 617, startPoint y: 440, endPoint x: 383, endPoint y: 446, distance: 233.7
click at [383, 427] on span "margene-petit82@iwinedu.com" at bounding box center [581, 415] width 404 height 24
copy span "margene-petit82@iwinedu.com"
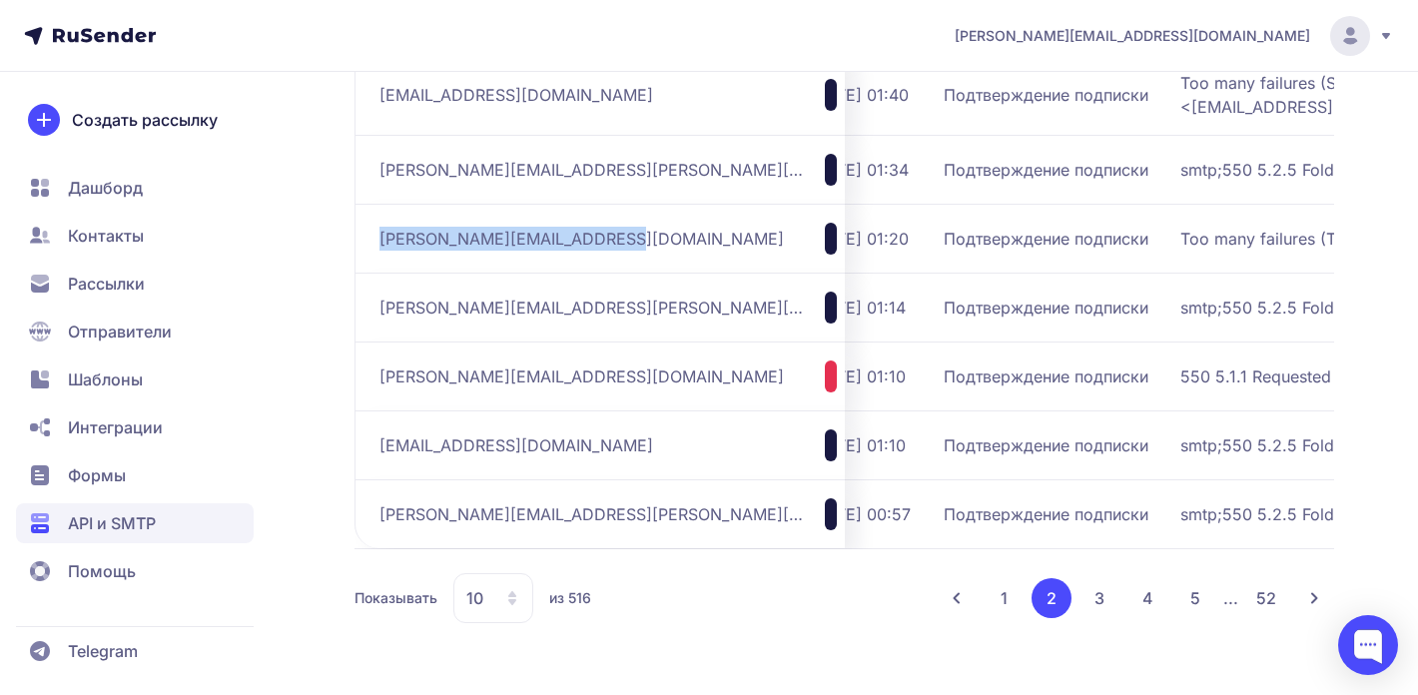
scroll to position [1990, 0]
click at [531, 234] on span "margene-petit82@iwinedu.com" at bounding box center [581, 239] width 404 height 24
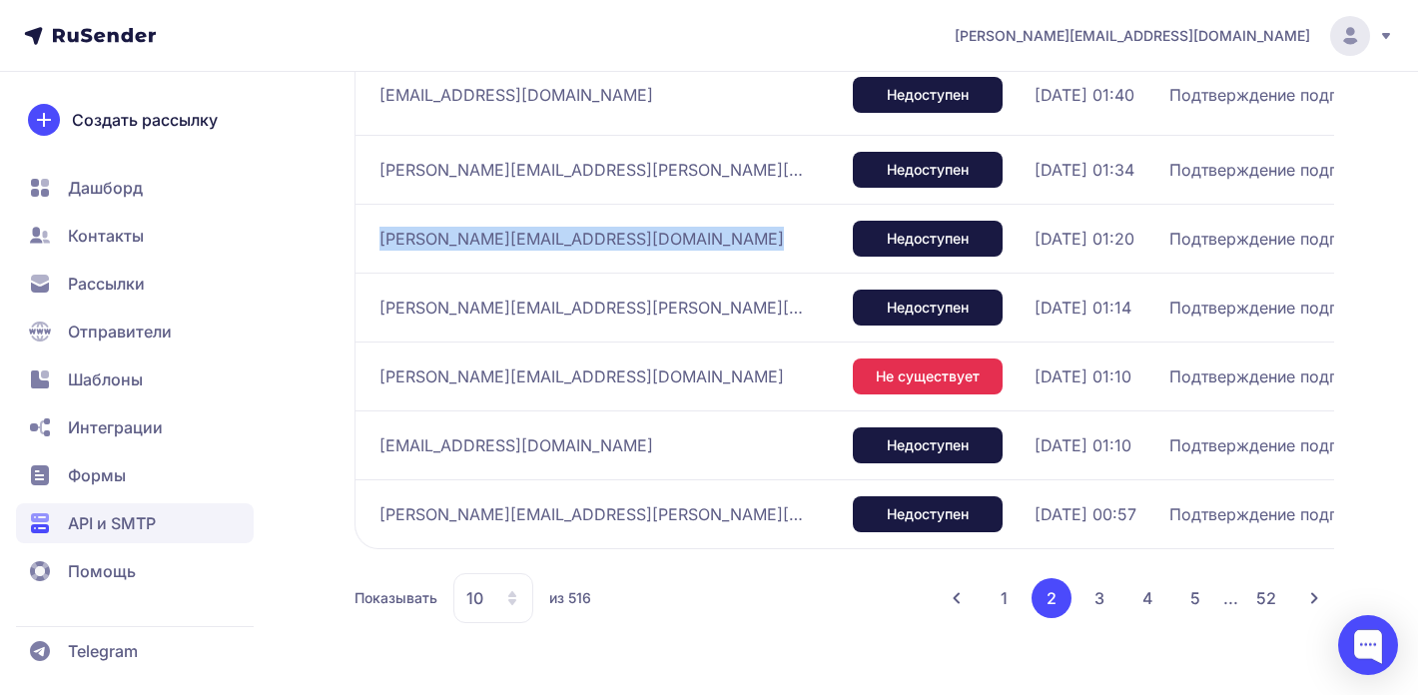
scroll to position [1970, 0]
click at [465, 388] on span "ron@geistpatrol.com" at bounding box center [581, 376] width 404 height 24
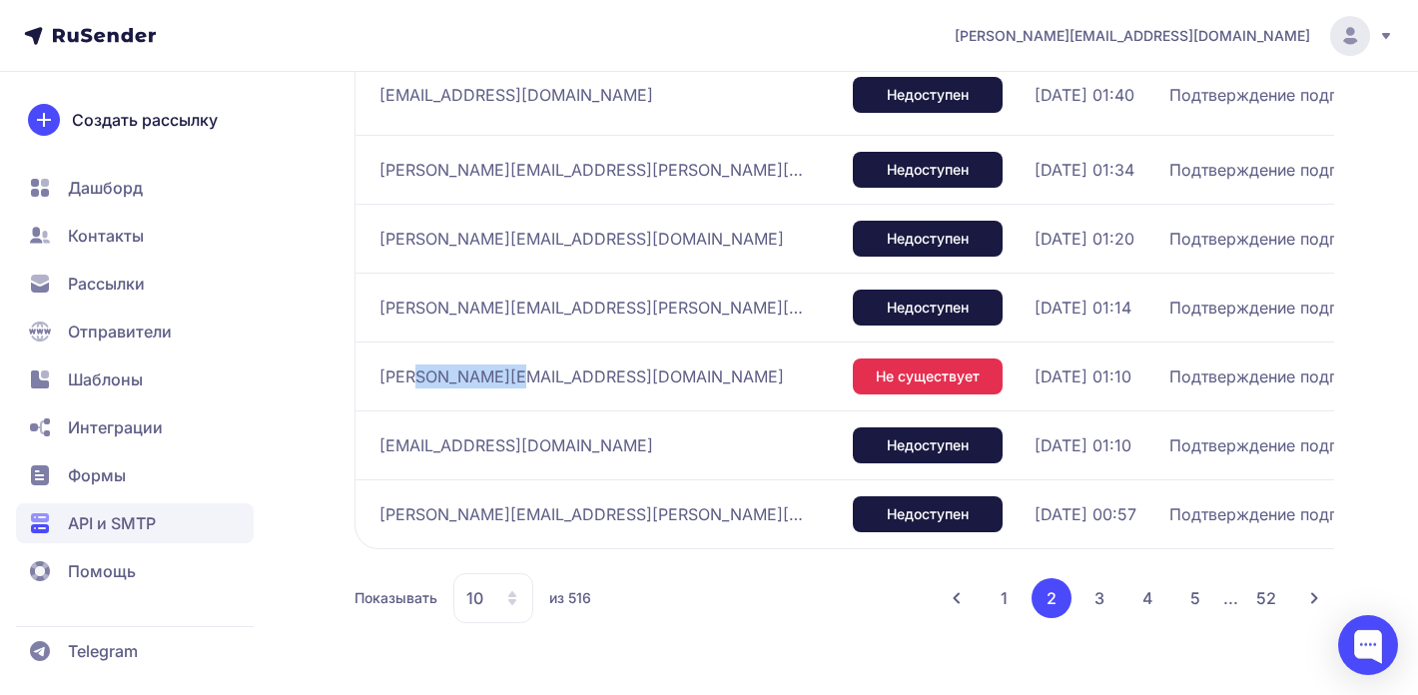
click at [465, 388] on span "ron@geistpatrol.com" at bounding box center [581, 376] width 404 height 24
copy div "ron@geistpatrol.com"
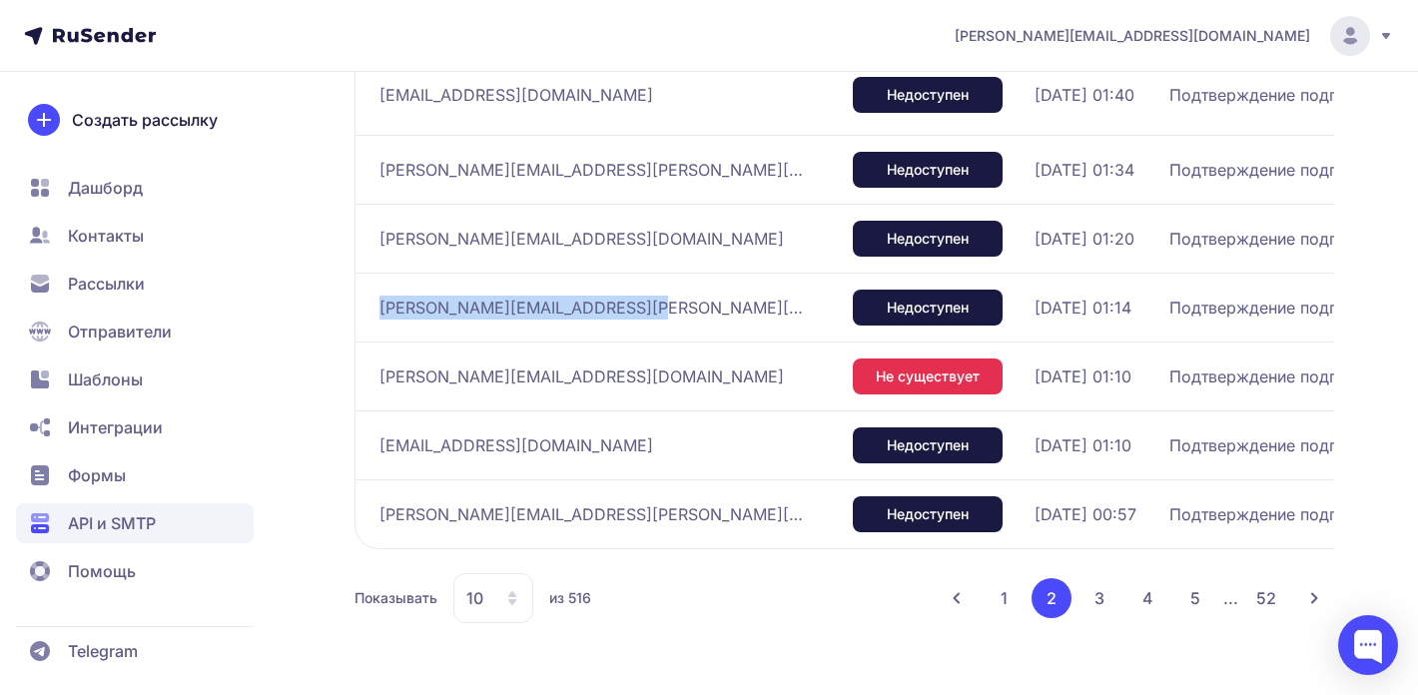
drag, startPoint x: 629, startPoint y: 320, endPoint x: 379, endPoint y: 324, distance: 249.6
click at [379, 323] on div "sharron.arrington@piedmont.org" at bounding box center [607, 308] width 457 height 32
copy span "sharron.arrington@piedmont.org"
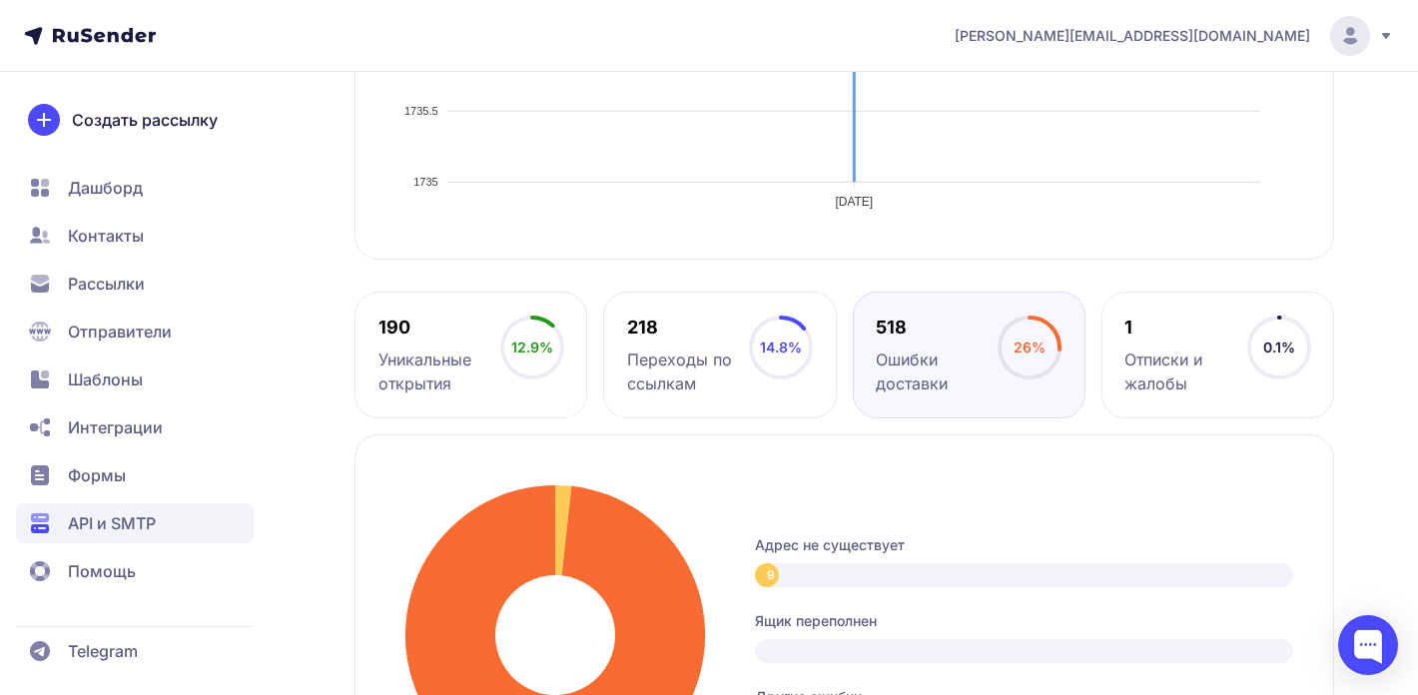
scroll to position [619, 0]
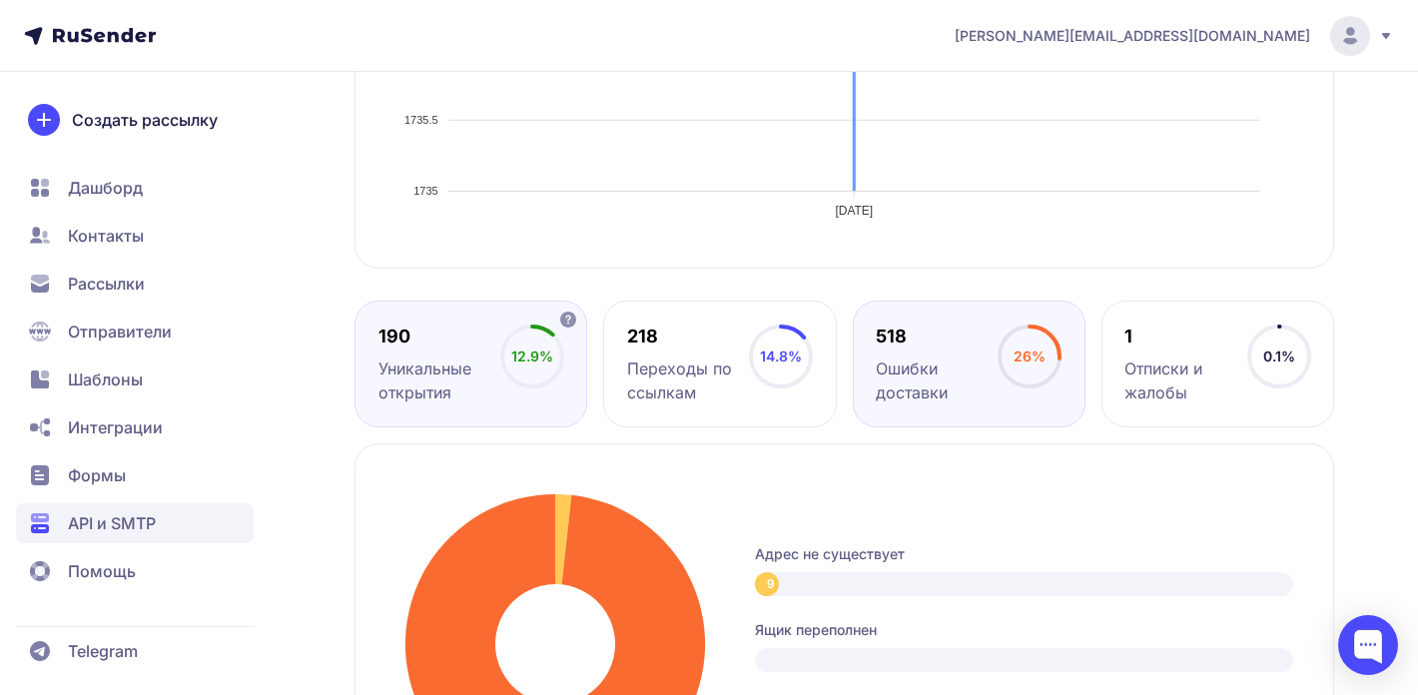
click at [485, 379] on div "Уникальные открытия" at bounding box center [439, 380] width 122 height 48
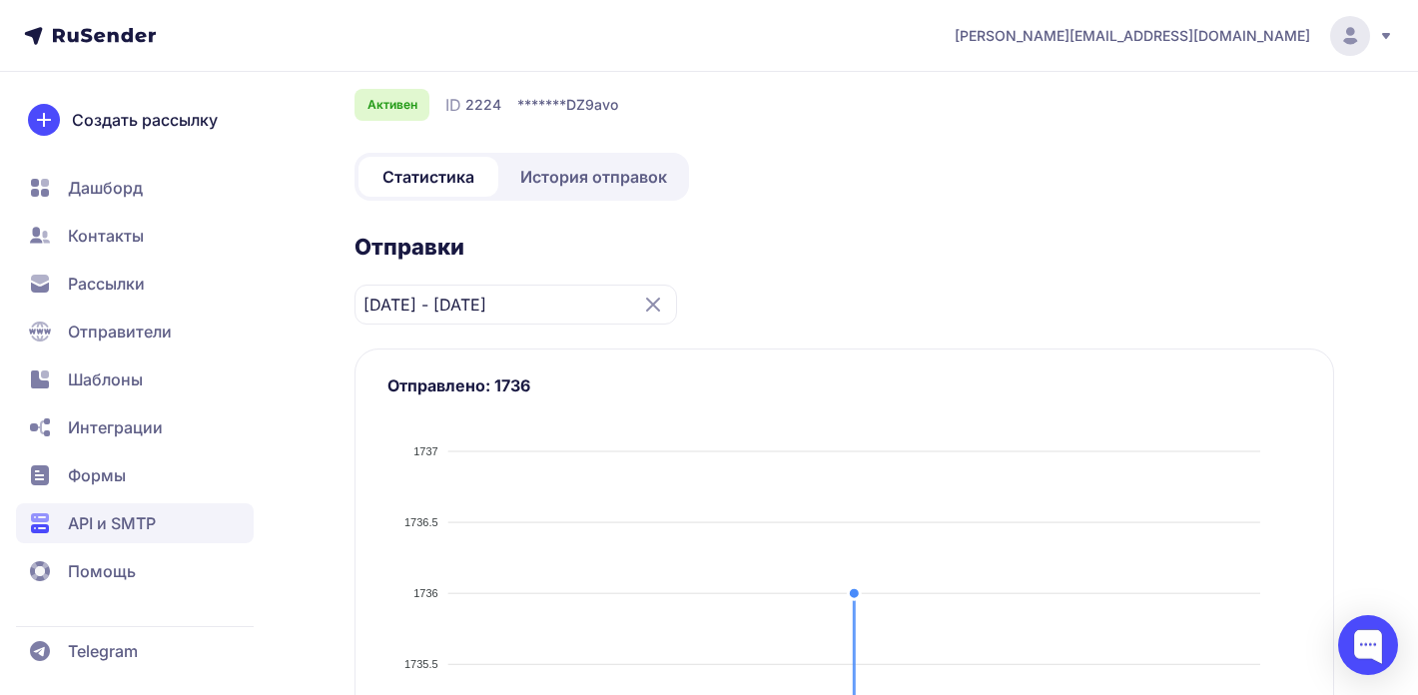
scroll to position [76, 0]
click at [602, 176] on span "История отправок" at bounding box center [593, 176] width 147 height 24
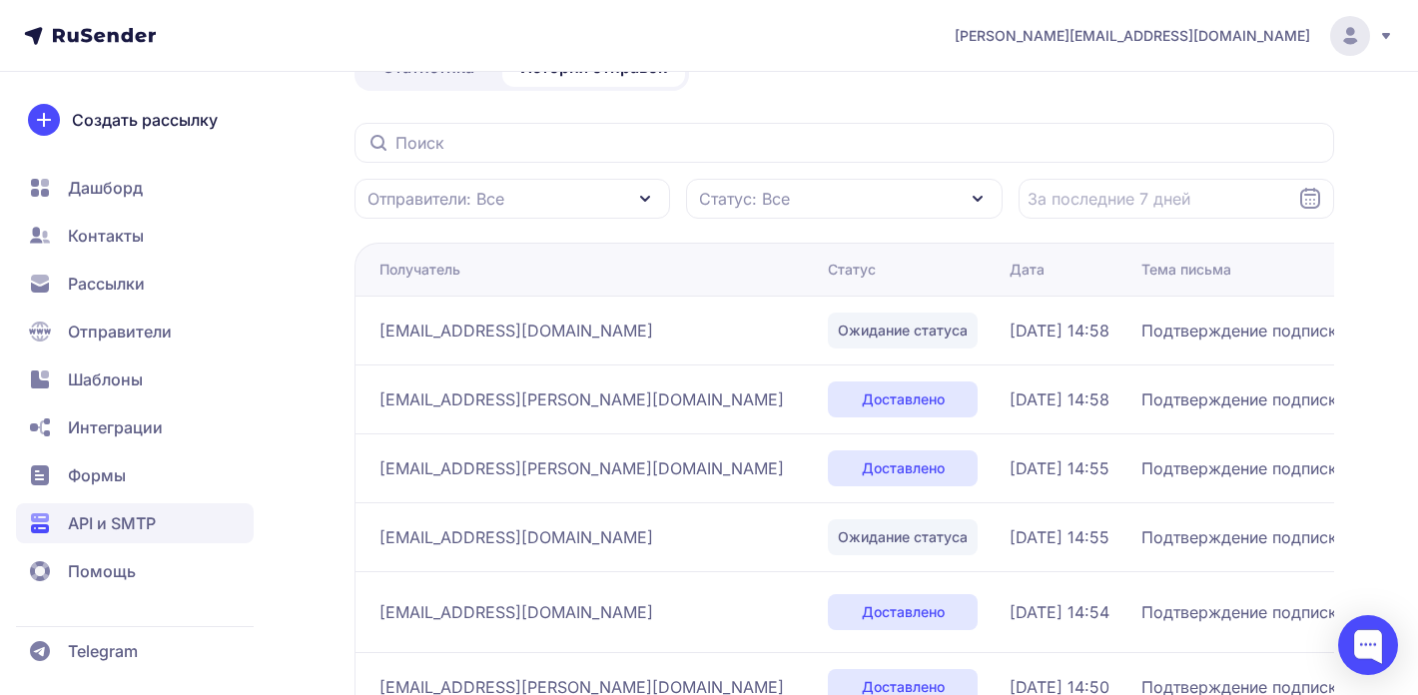
scroll to position [187, 0]
click at [1054, 198] on input "Datepicker input" at bounding box center [1175, 197] width 315 height 40
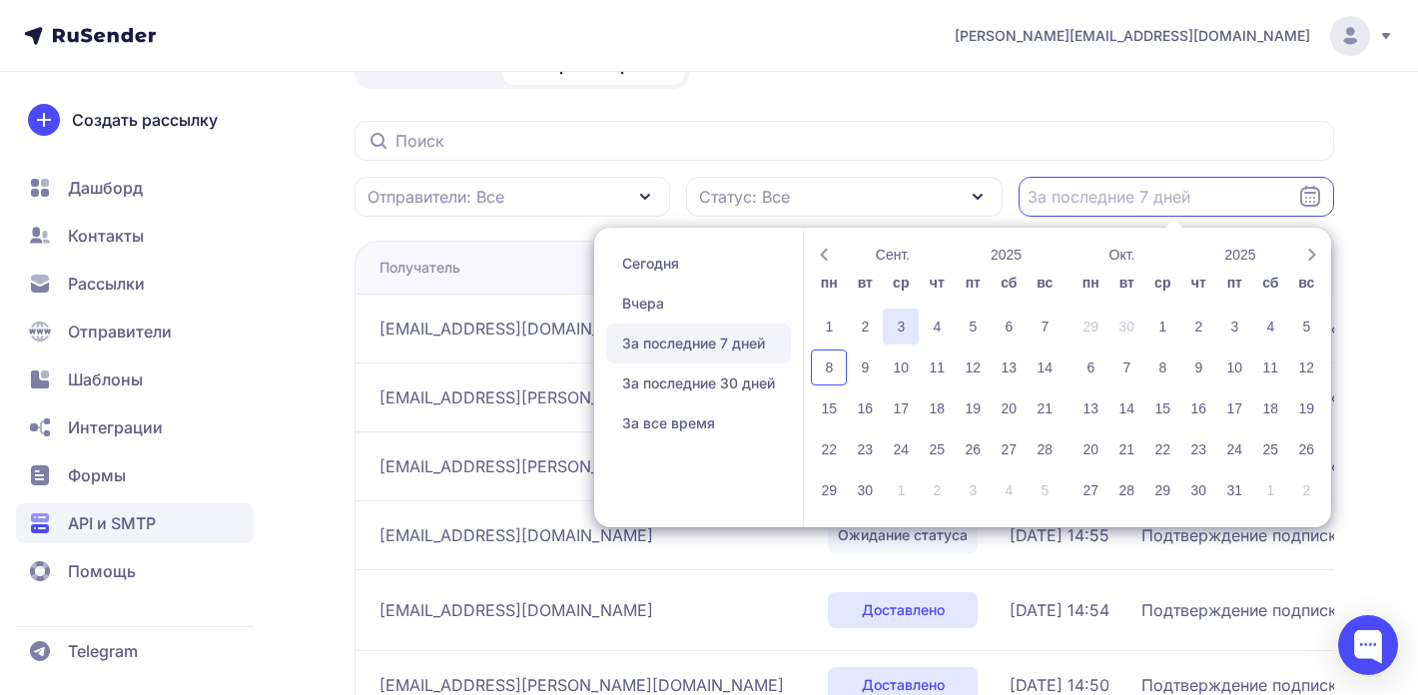
click at [899, 326] on div "3" at bounding box center [900, 326] width 36 height 36
click at [910, 324] on div "3" at bounding box center [900, 326] width 36 height 36
type input "03.09.2025 - 03.09.2025"
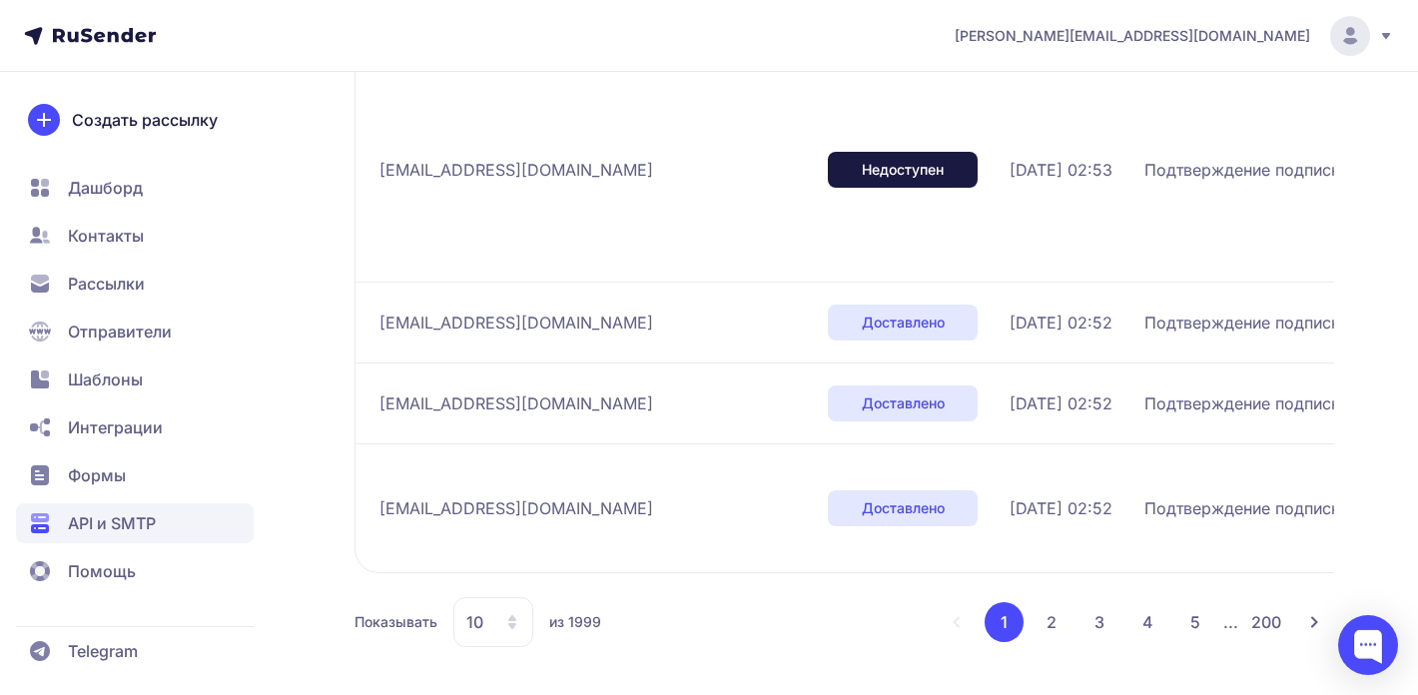
click at [1048, 624] on button "2" at bounding box center [1051, 622] width 40 height 40
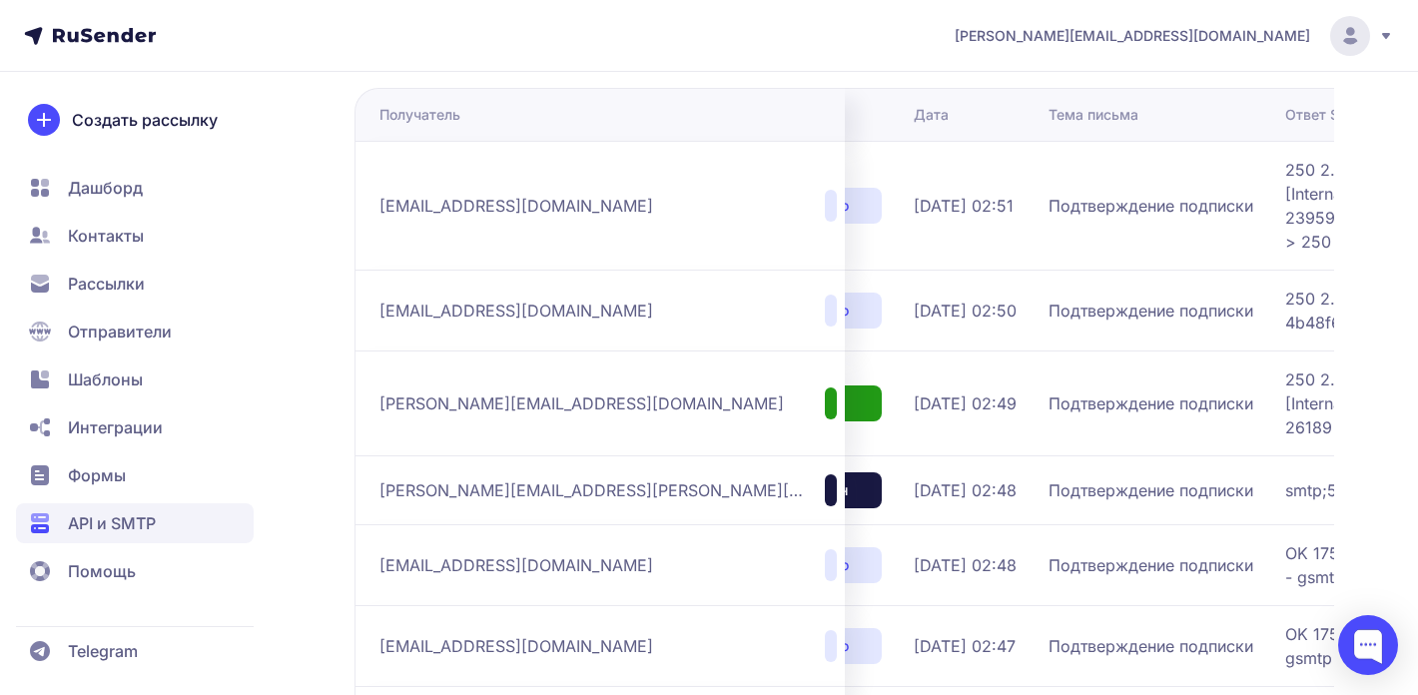
scroll to position [0, 115]
click at [486, 415] on span "andrew@parsellfuneralhomes.com" at bounding box center [581, 403] width 404 height 24
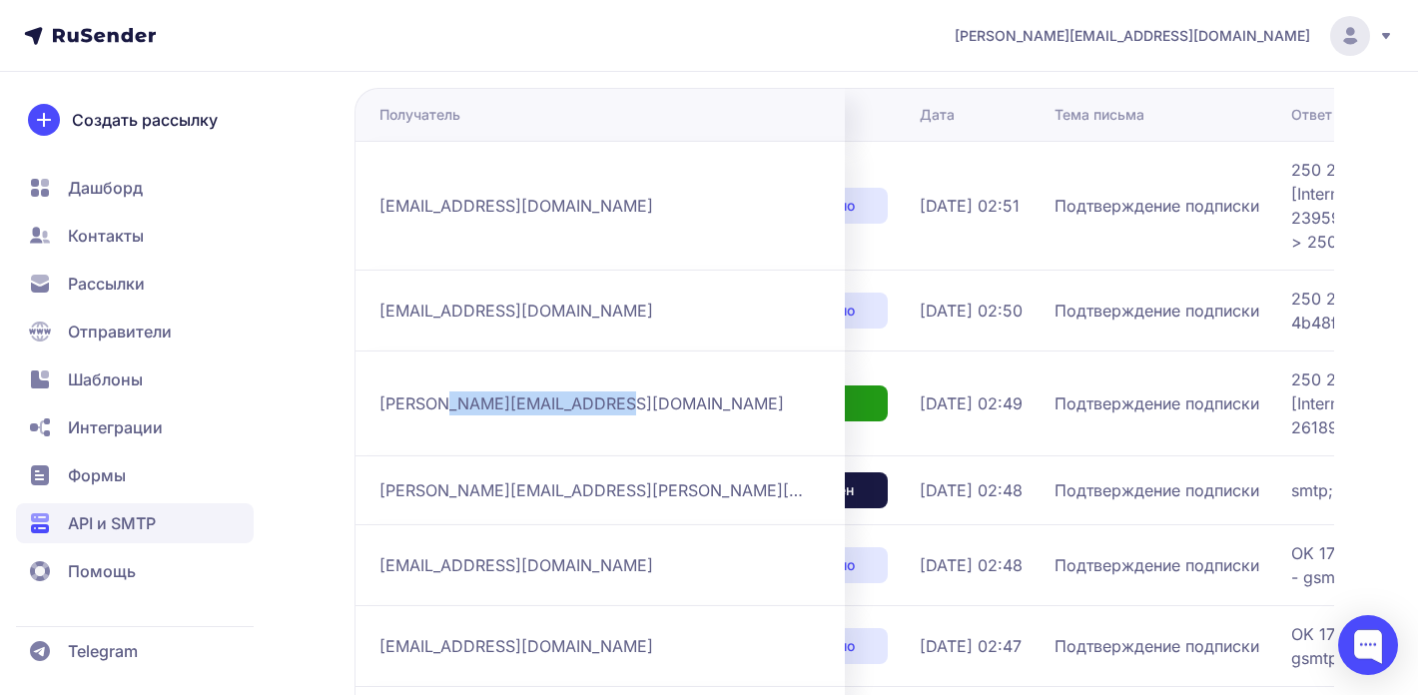
click at [486, 415] on span "andrew@parsellfuneralhomes.com" at bounding box center [581, 403] width 404 height 24
copy div "andrew@parsellfuneralhomes.com"
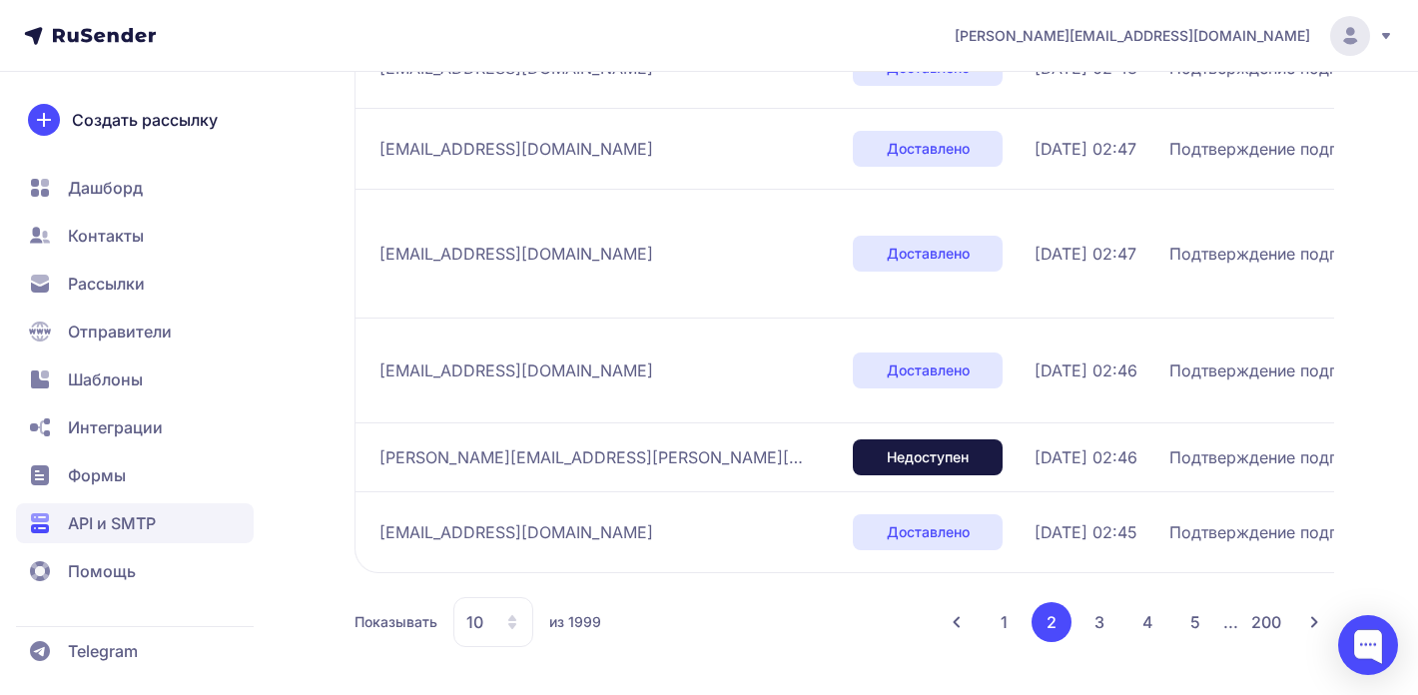
scroll to position [915, 0]
drag, startPoint x: 581, startPoint y: 455, endPoint x: 375, endPoint y: 462, distance: 205.8
click at [375, 422] on td "ruizampuero@arquinex.es" at bounding box center [599, 369] width 490 height 105
copy span "ruizampuero@arquinex.es"
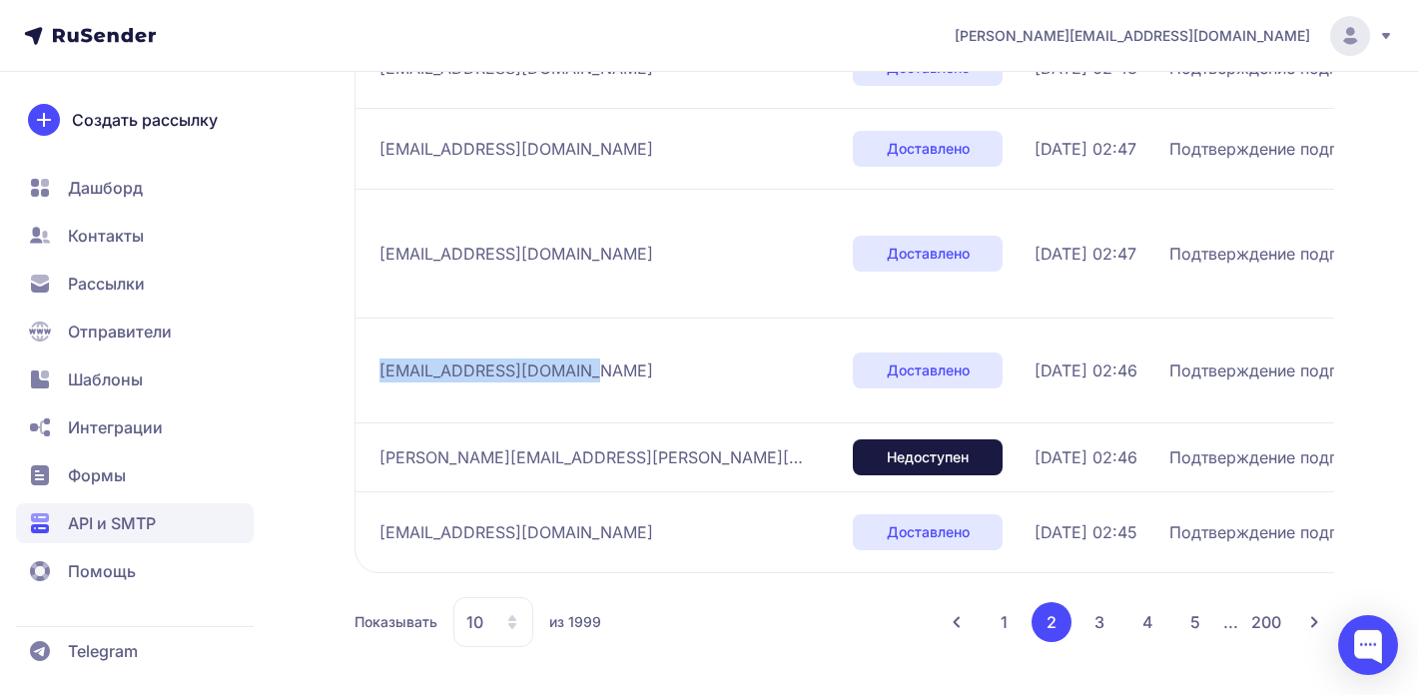
click at [1103, 622] on button "3" at bounding box center [1099, 622] width 40 height 40
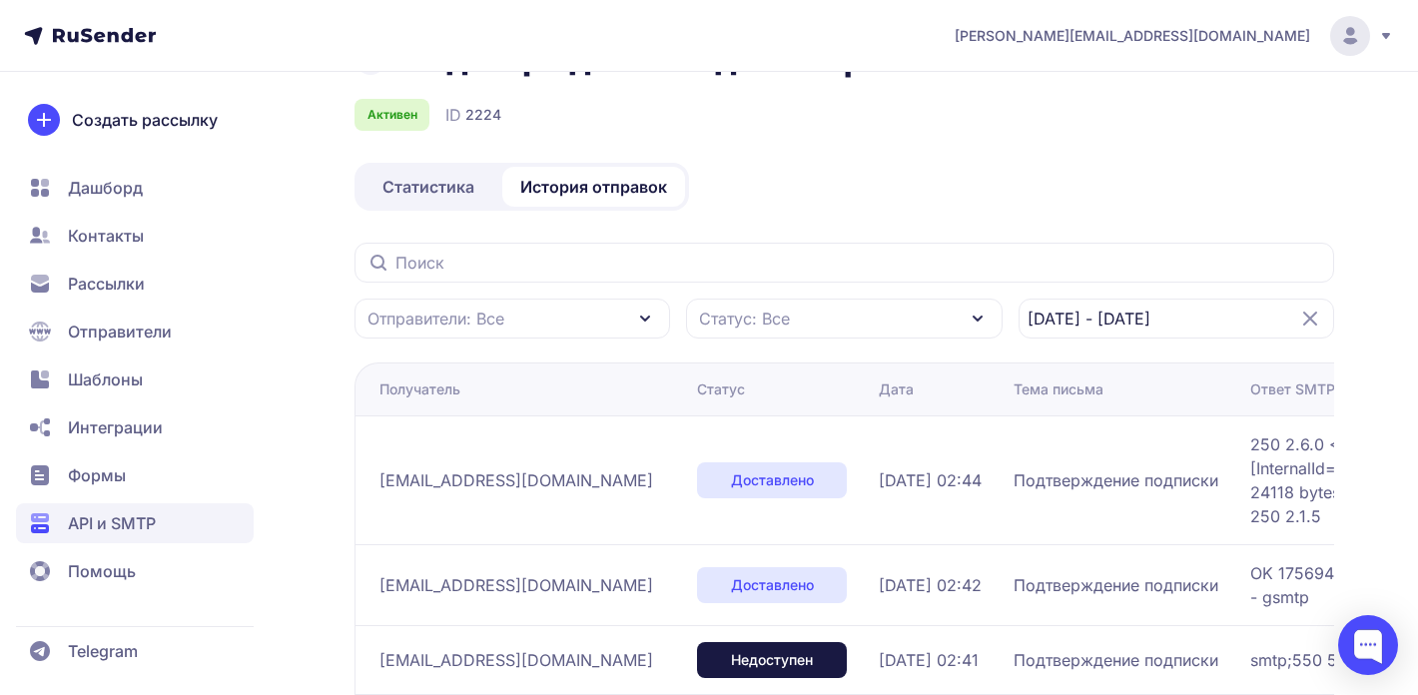
scroll to position [49, 0]
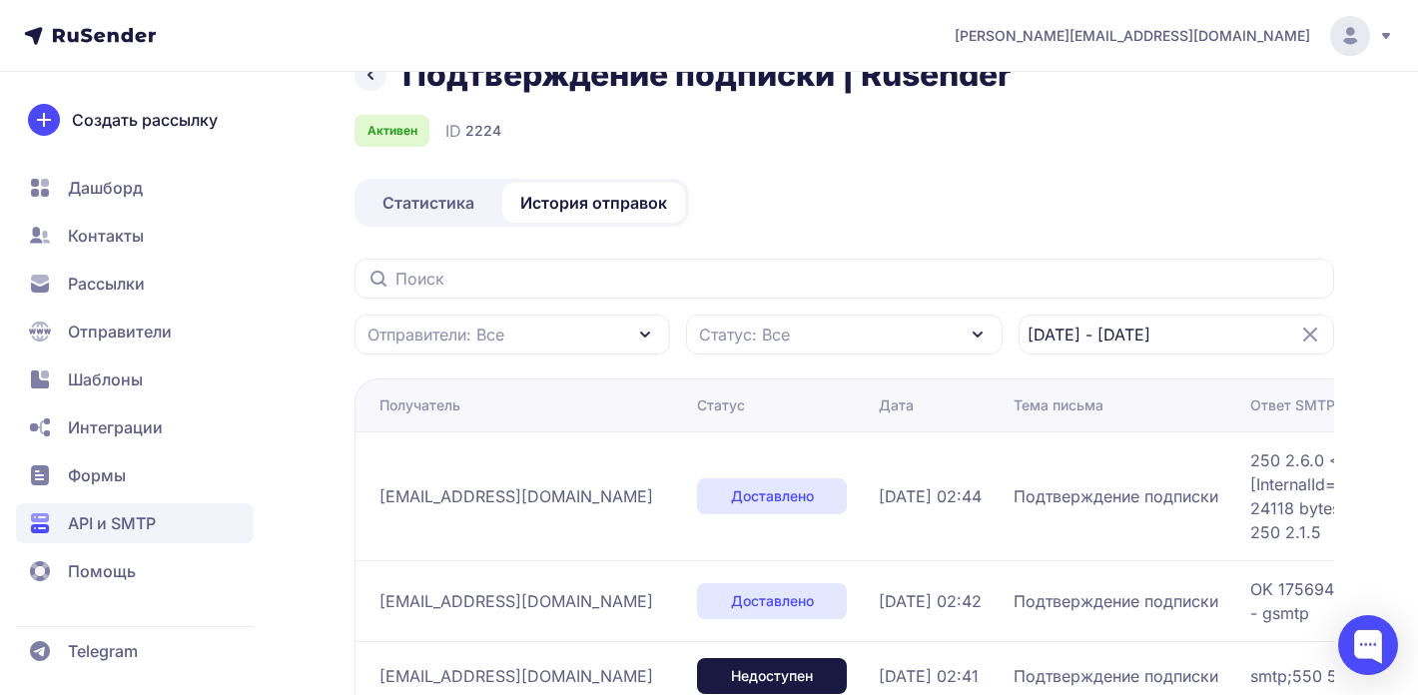
click at [893, 329] on div "Статус: Все" at bounding box center [843, 334] width 315 height 40
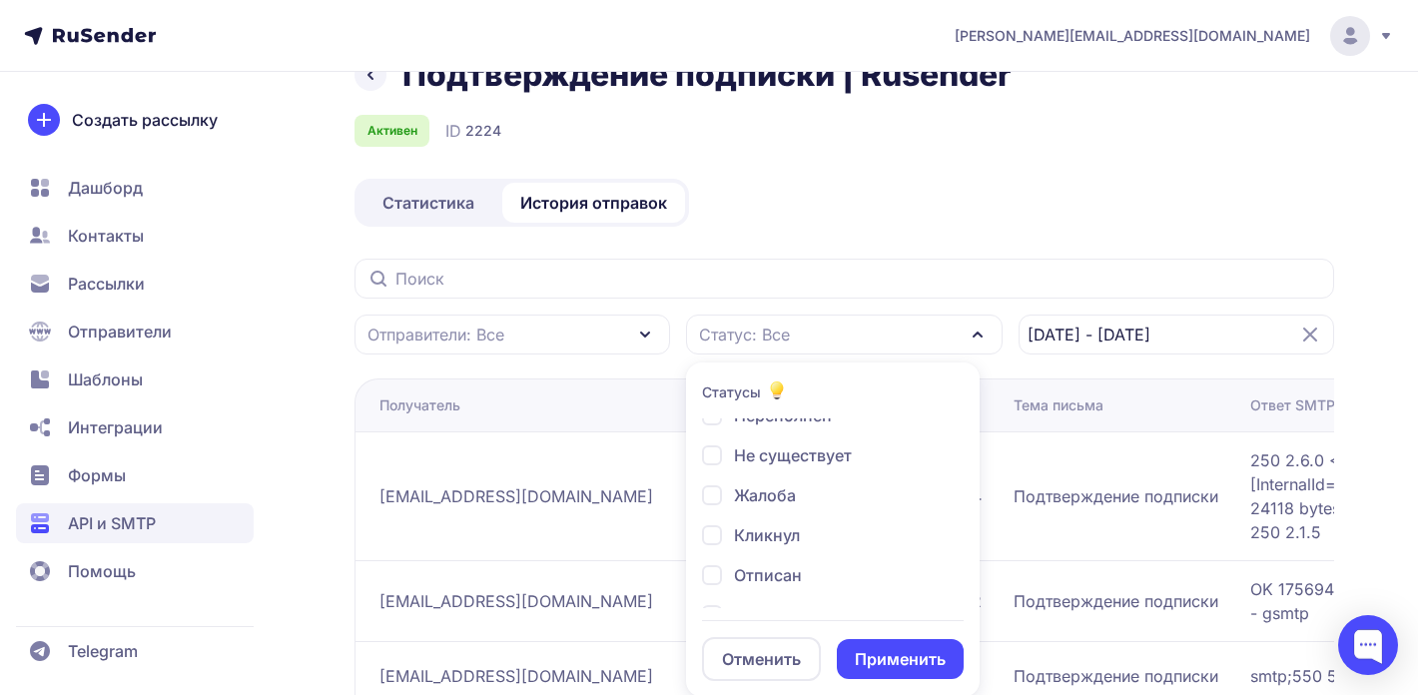
scroll to position [107, 0]
click at [711, 516] on div "Кликнул" at bounding box center [751, 523] width 98 height 24
checkbox input "true"
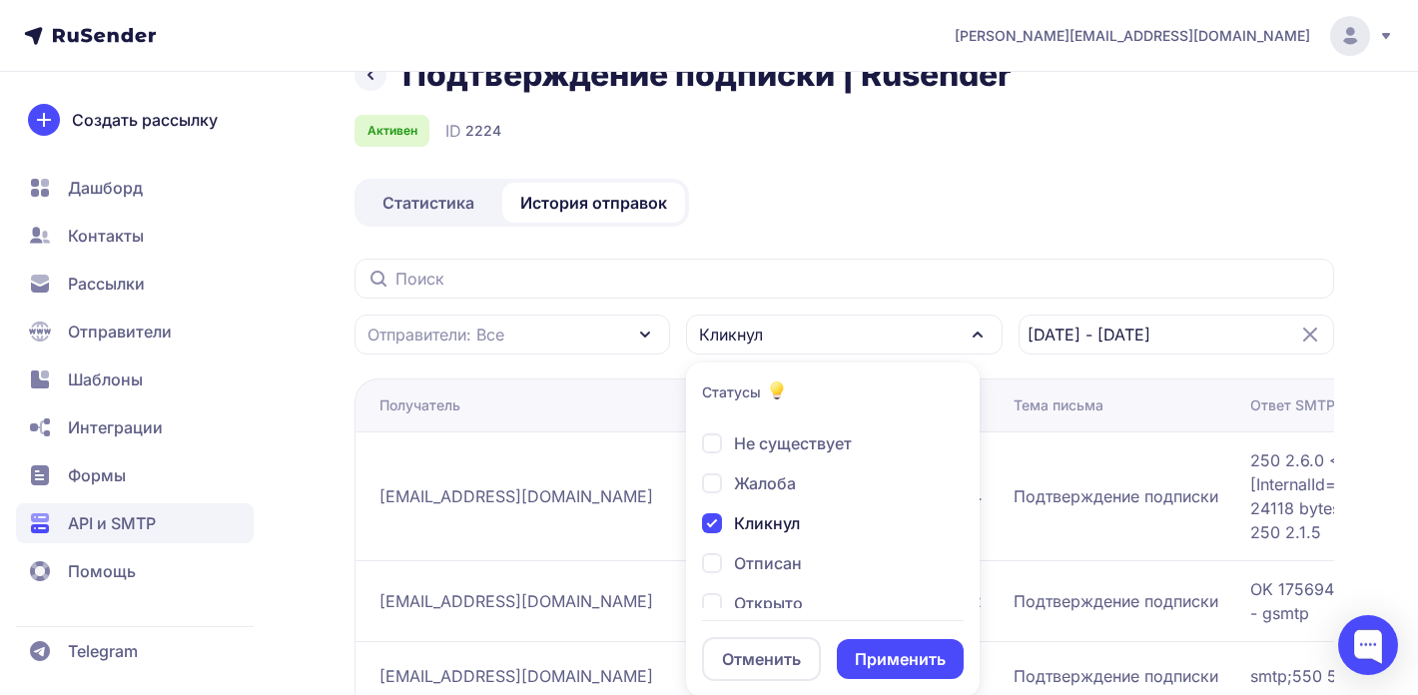
click at [901, 660] on button "Применить" at bounding box center [900, 659] width 127 height 40
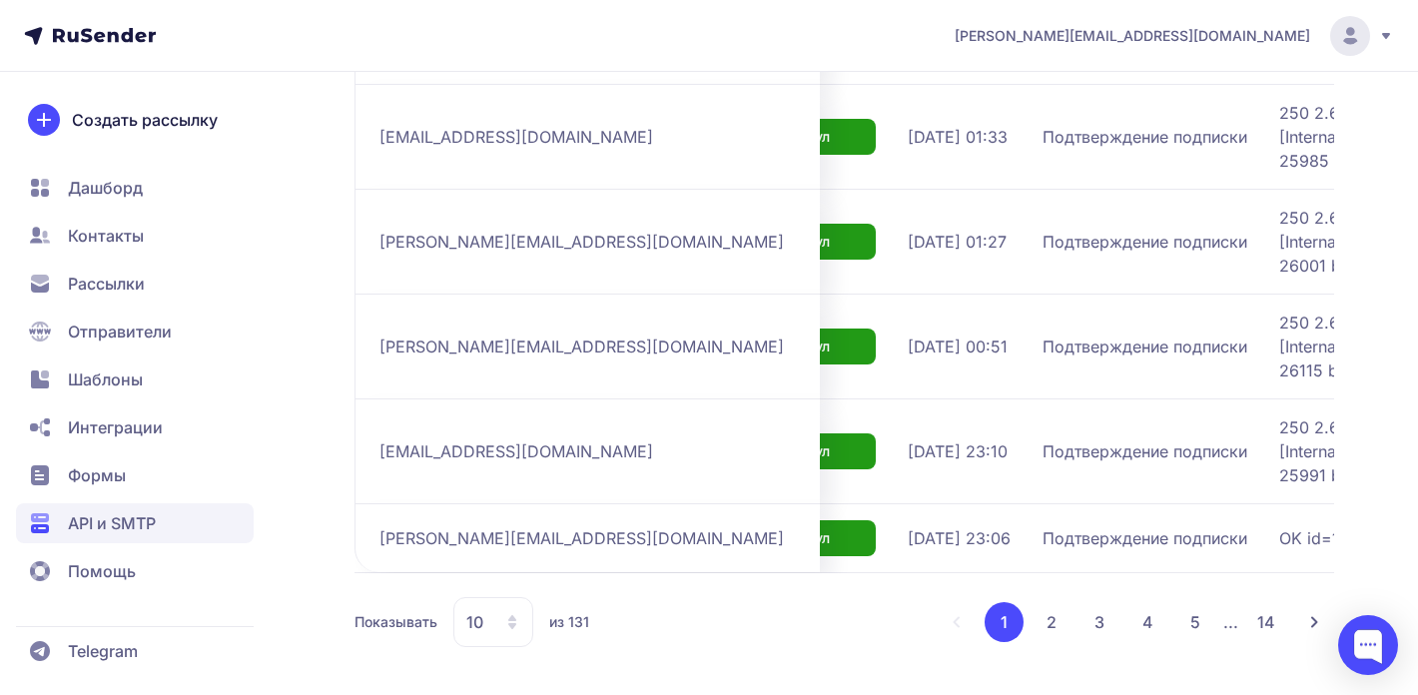
scroll to position [0, 91]
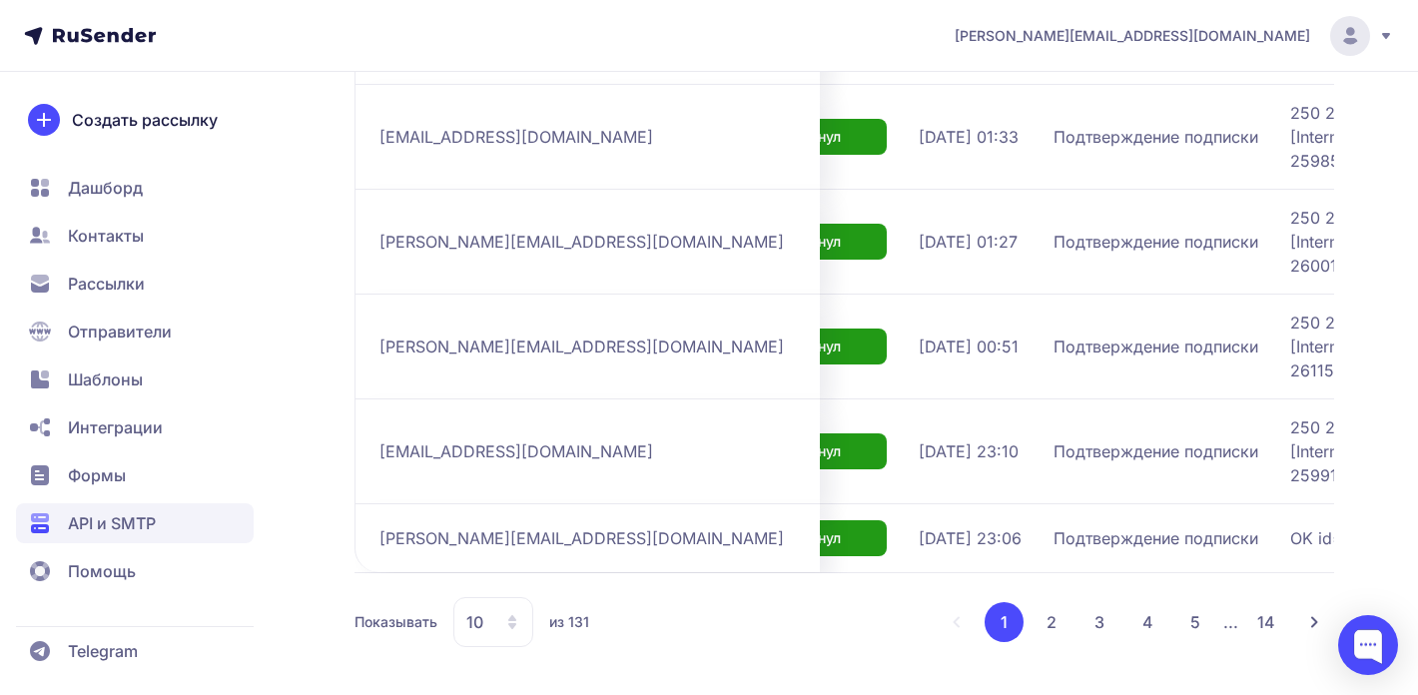
click at [1055, 622] on button "2" at bounding box center [1051, 622] width 40 height 40
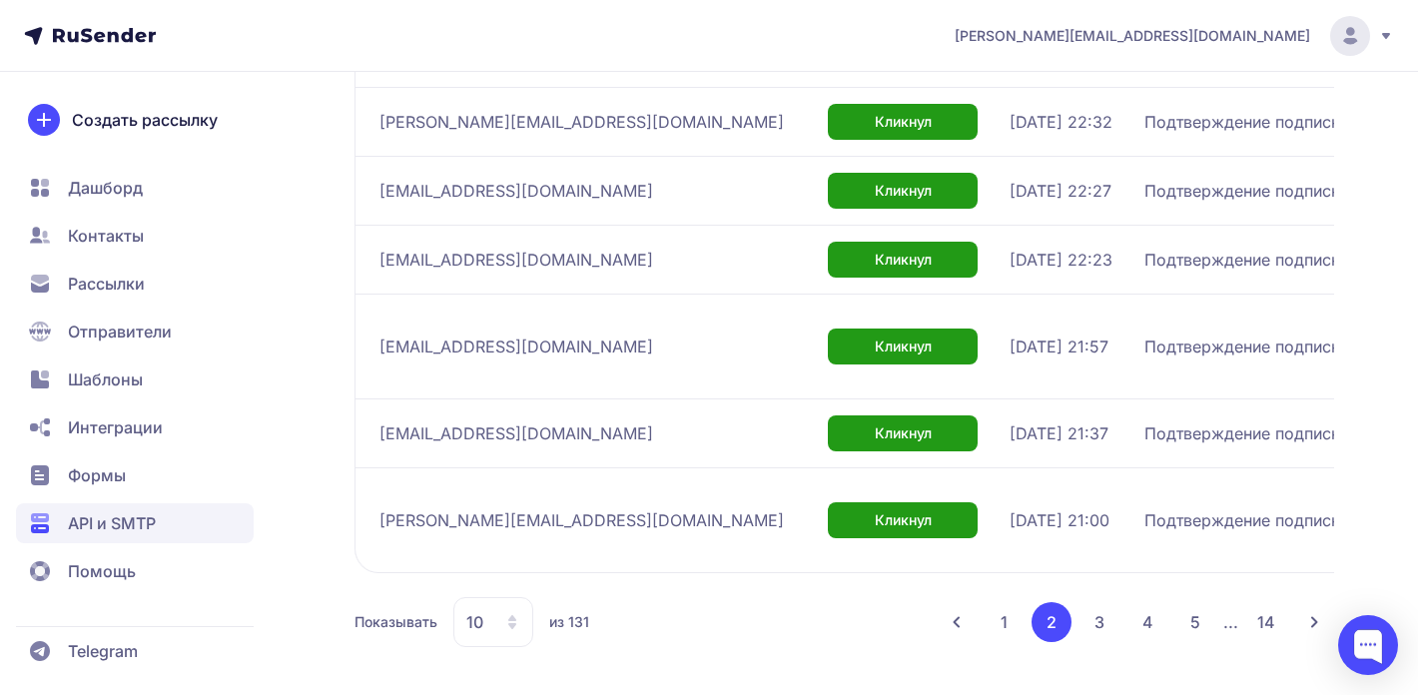
scroll to position [1029, 0]
click at [1102, 617] on button "3" at bounding box center [1099, 622] width 40 height 40
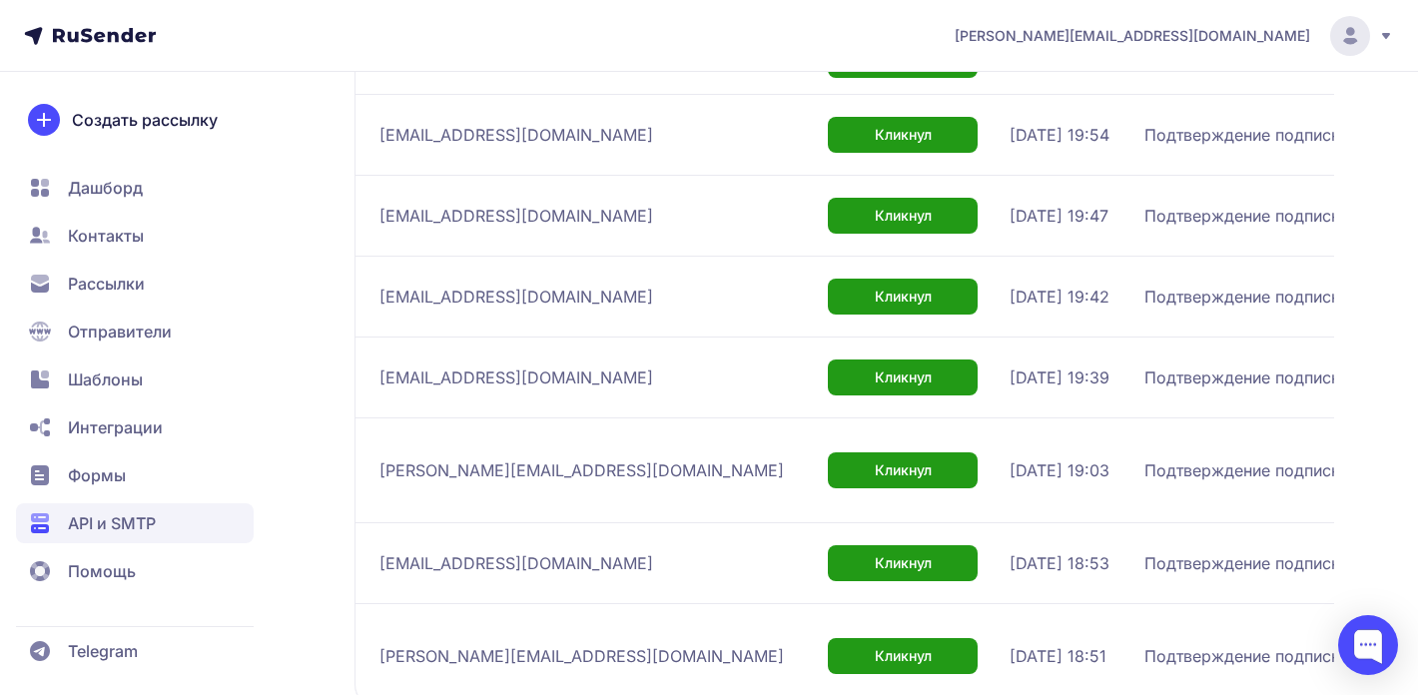
scroll to position [626, 0]
